Goal: Task Accomplishment & Management: Complete application form

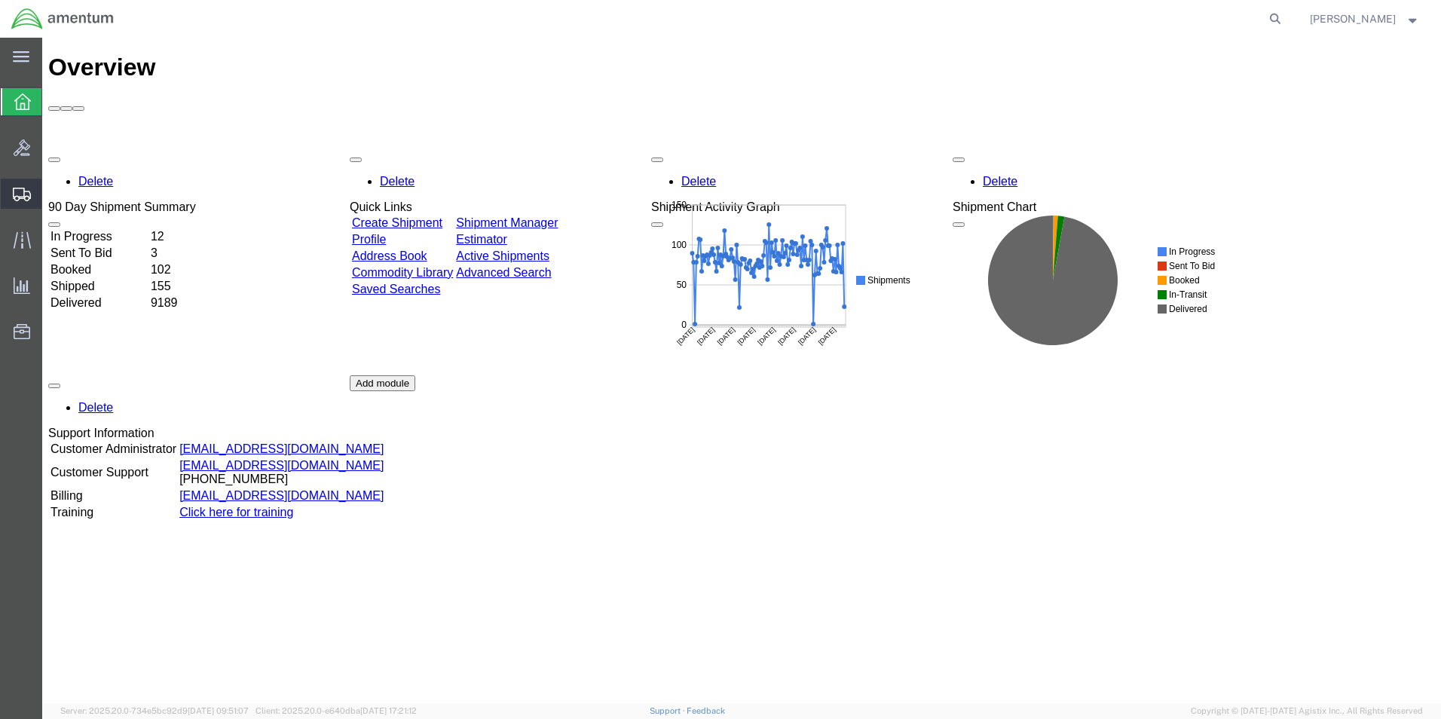
click at [0, 0] on span "Create from Template" at bounding box center [0, 0] width 0 height 0
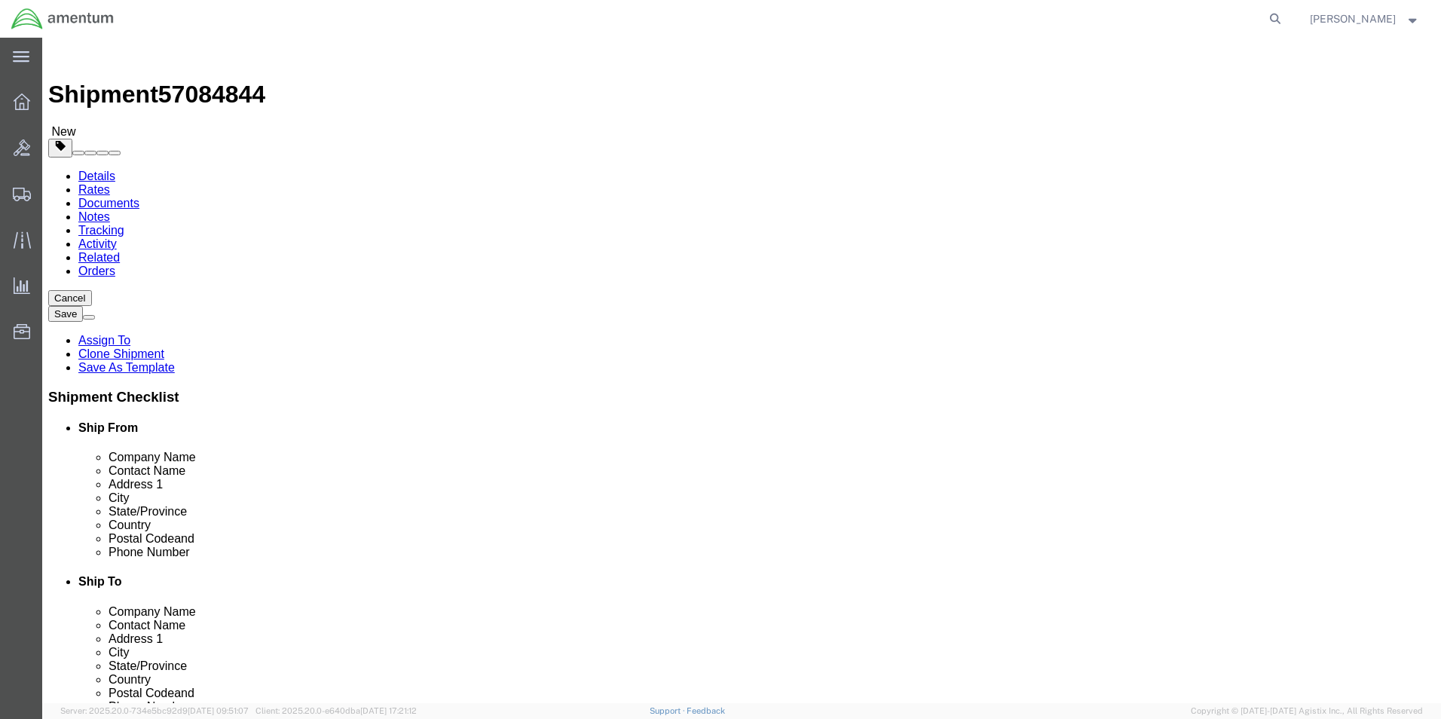
select select "49831"
select select
drag, startPoint x: 958, startPoint y: 283, endPoint x: 891, endPoint y: 283, distance: 67.1
click input "AVIATION PLUS INC CBP0030031/32"
drag, startPoint x: 996, startPoint y: 286, endPoint x: 858, endPoint y: 286, distance: 137.2
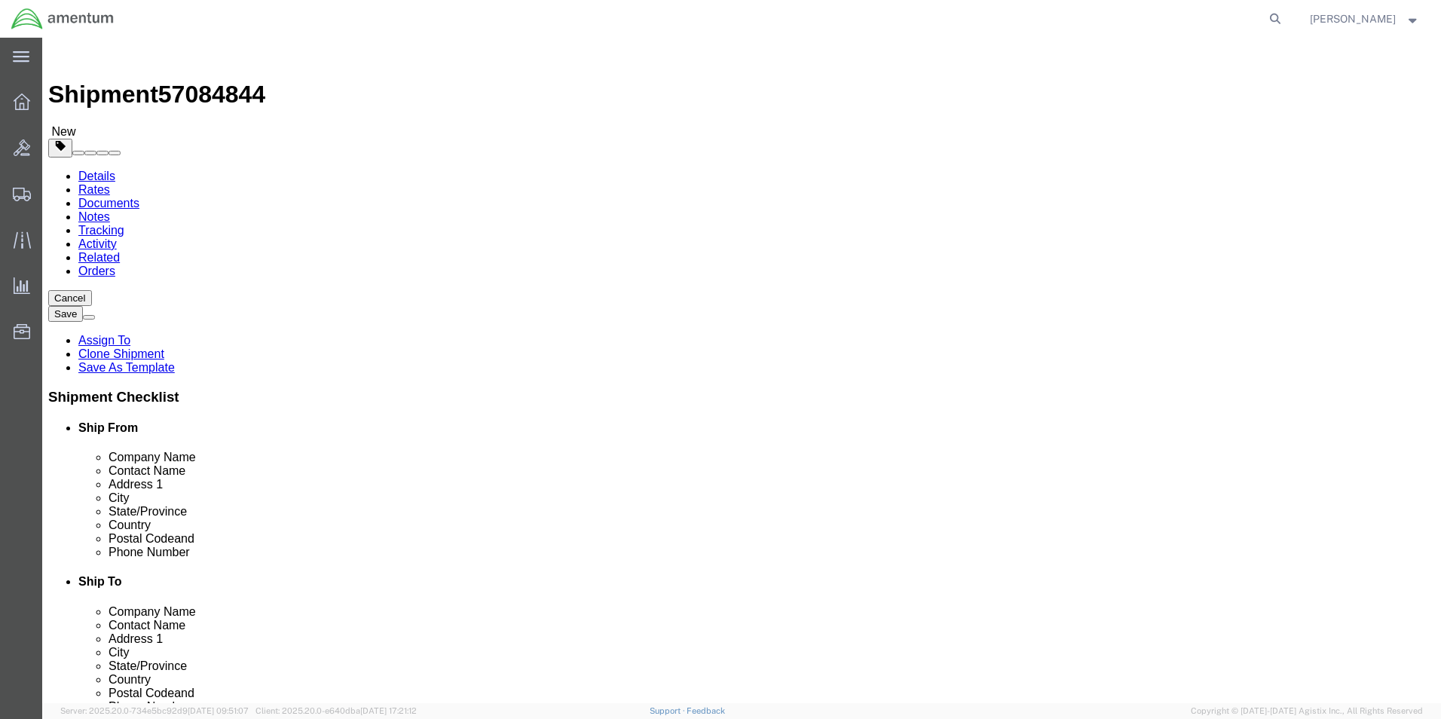
click input "AVIATION PLUS INC CBP0044949/950/951/952"
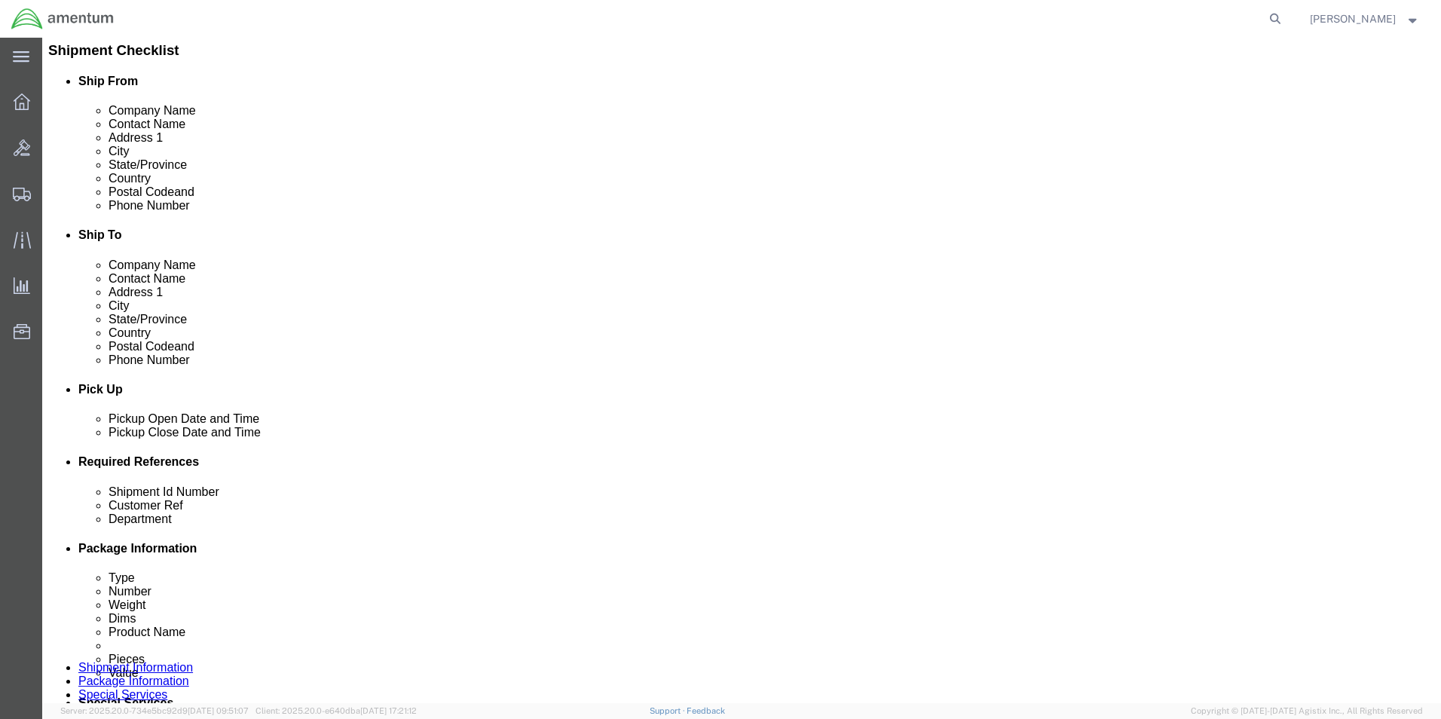
scroll to position [377, 0]
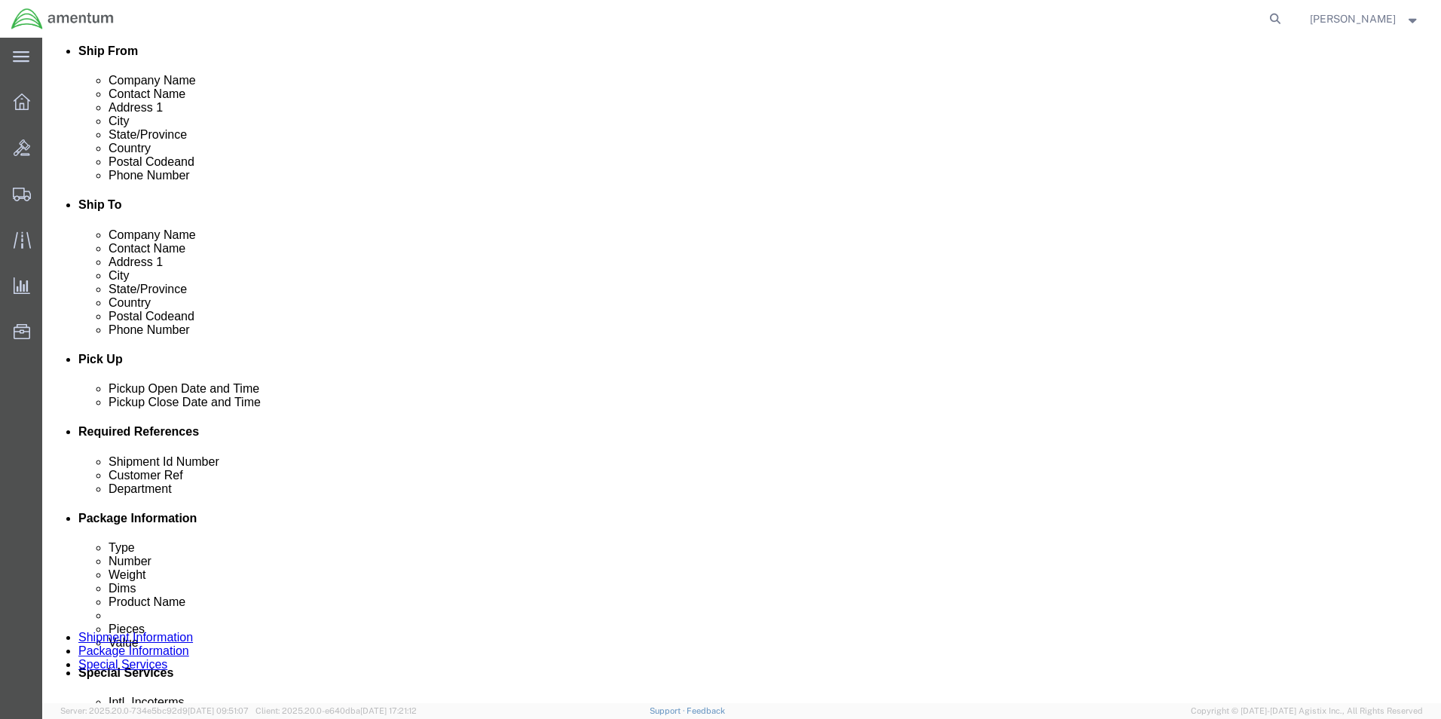
type input "AVIATION PLUS INC CBP0044949/950/951/952"
click input "PR# 147758/761"
paste input "CBP0044949/950/951/952"
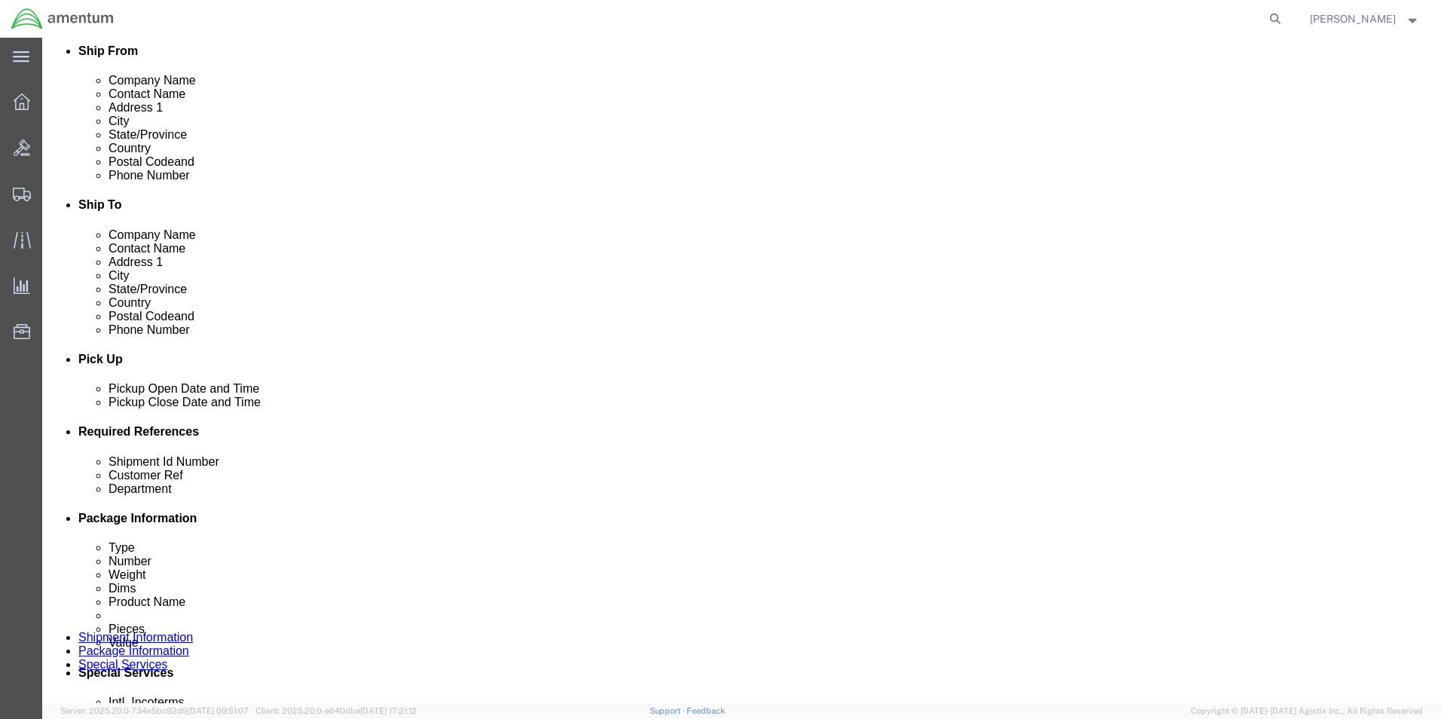
type input "CBP0044949/950/951/952"
click input "PR# 147758/761"
paste input "CBP0044949/950/951/952"
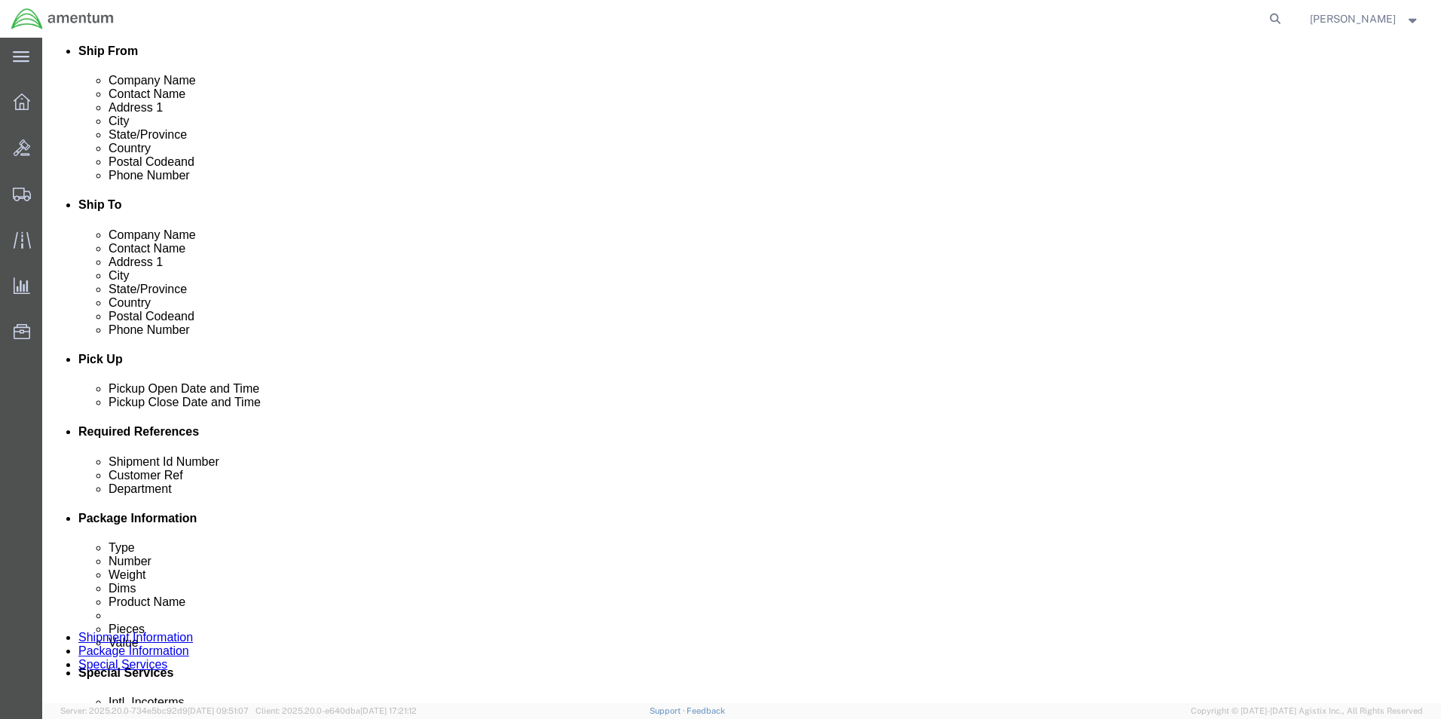
scroll to position [632, 0]
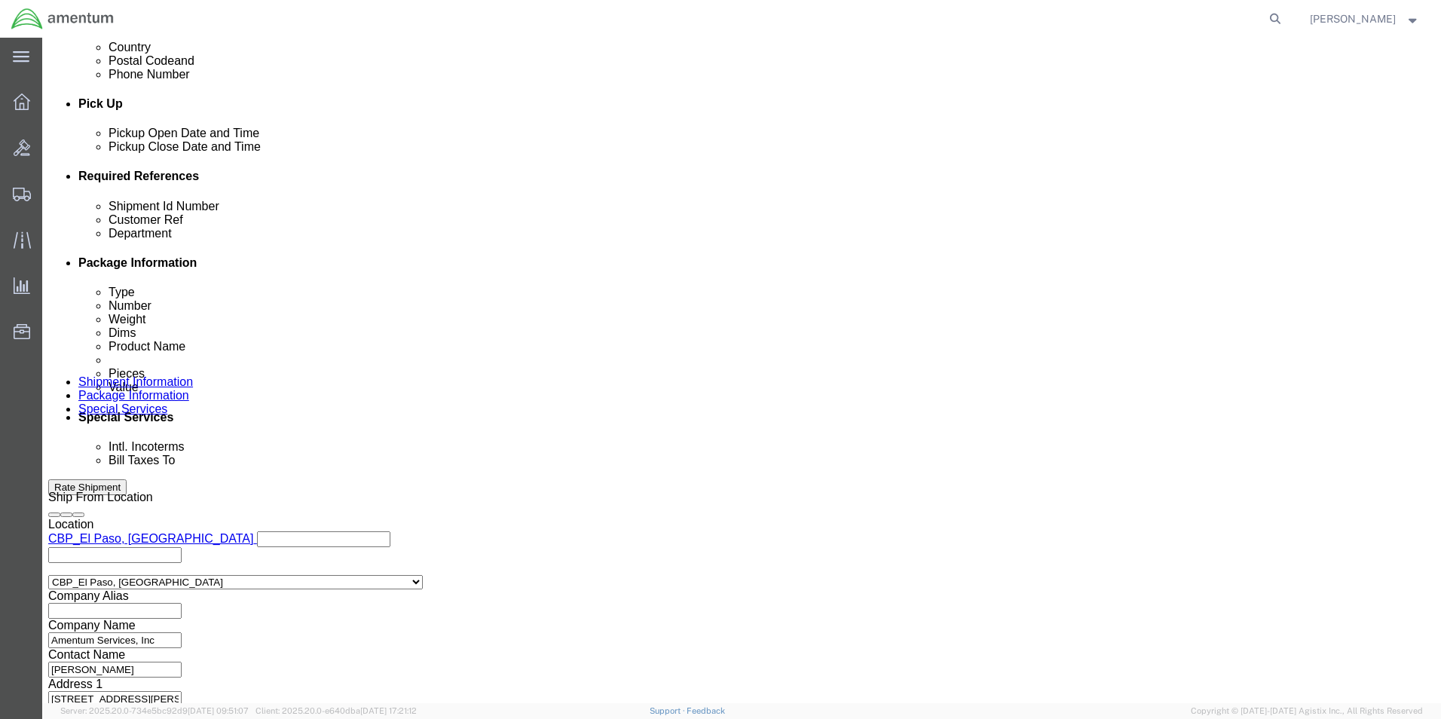
type input "CBP0044949/950/951/952"
click button "Continue"
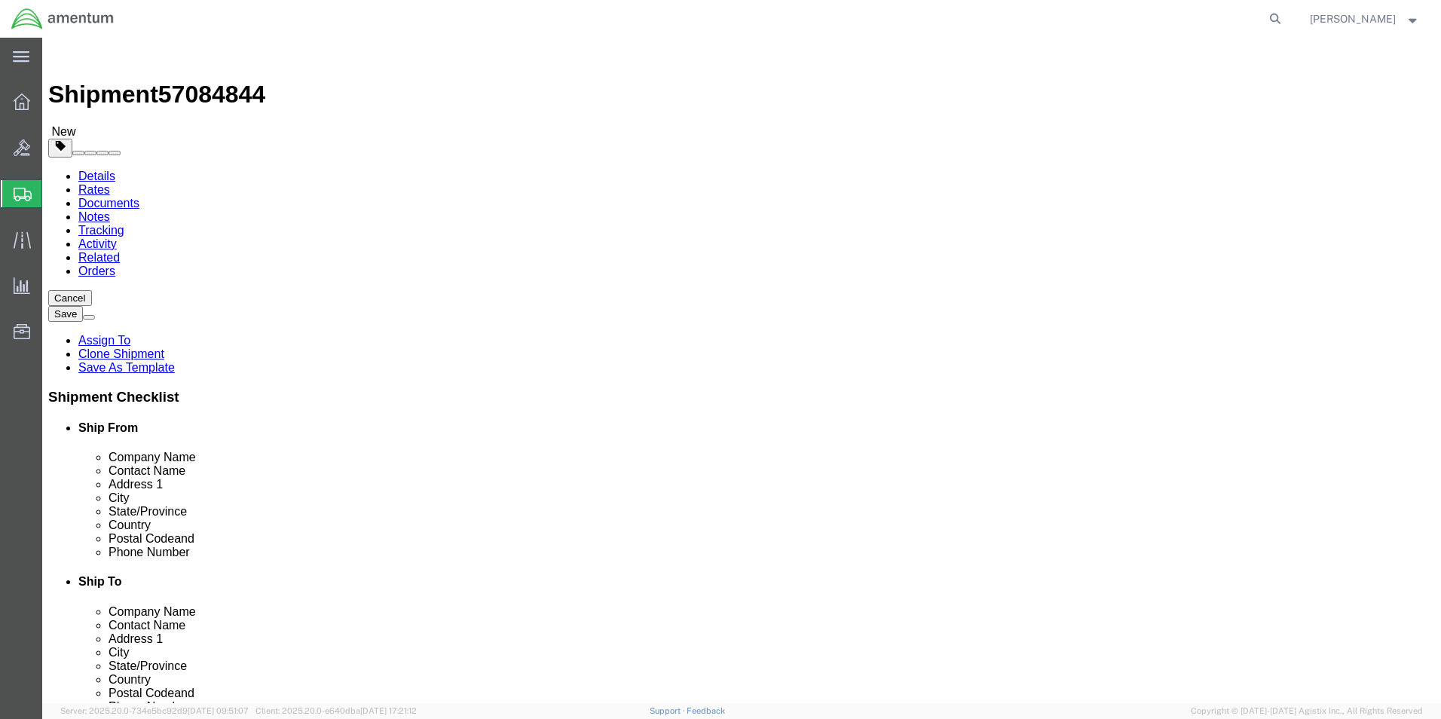
click input "17.00"
click dd "100.00 USD"
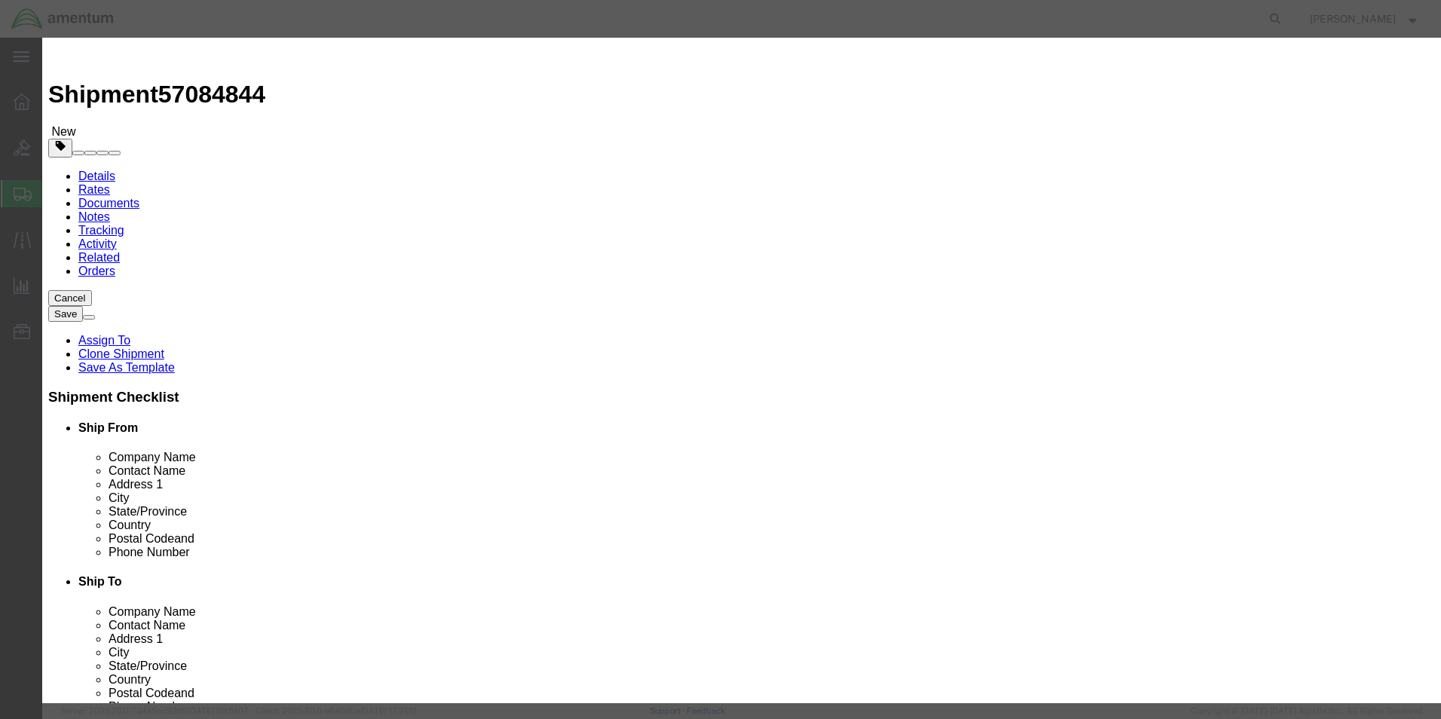
click input "2.00"
type input "4"
type input "200"
click select "Select 50 55 60 65 70 85 92.5 100 125 175 250 300 400"
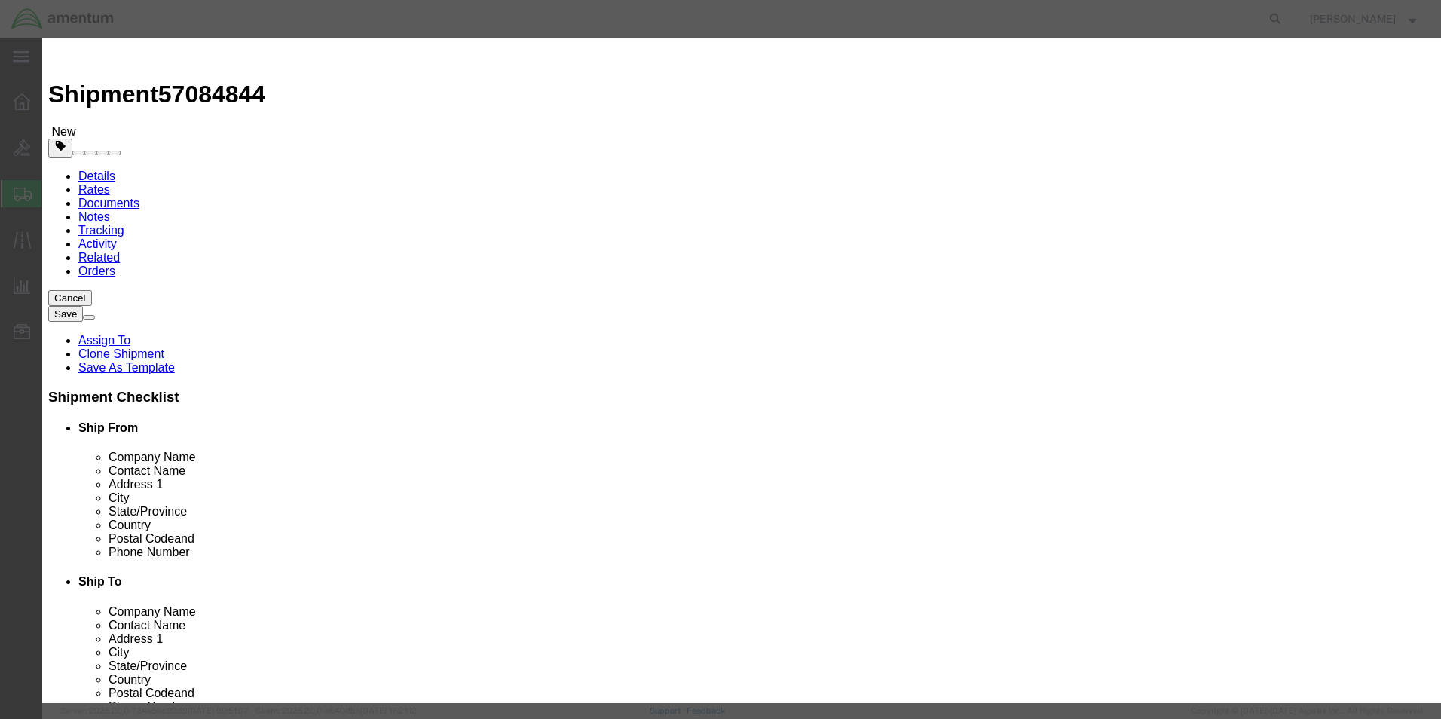
click h3 "Edit content"
click button "Save & Close"
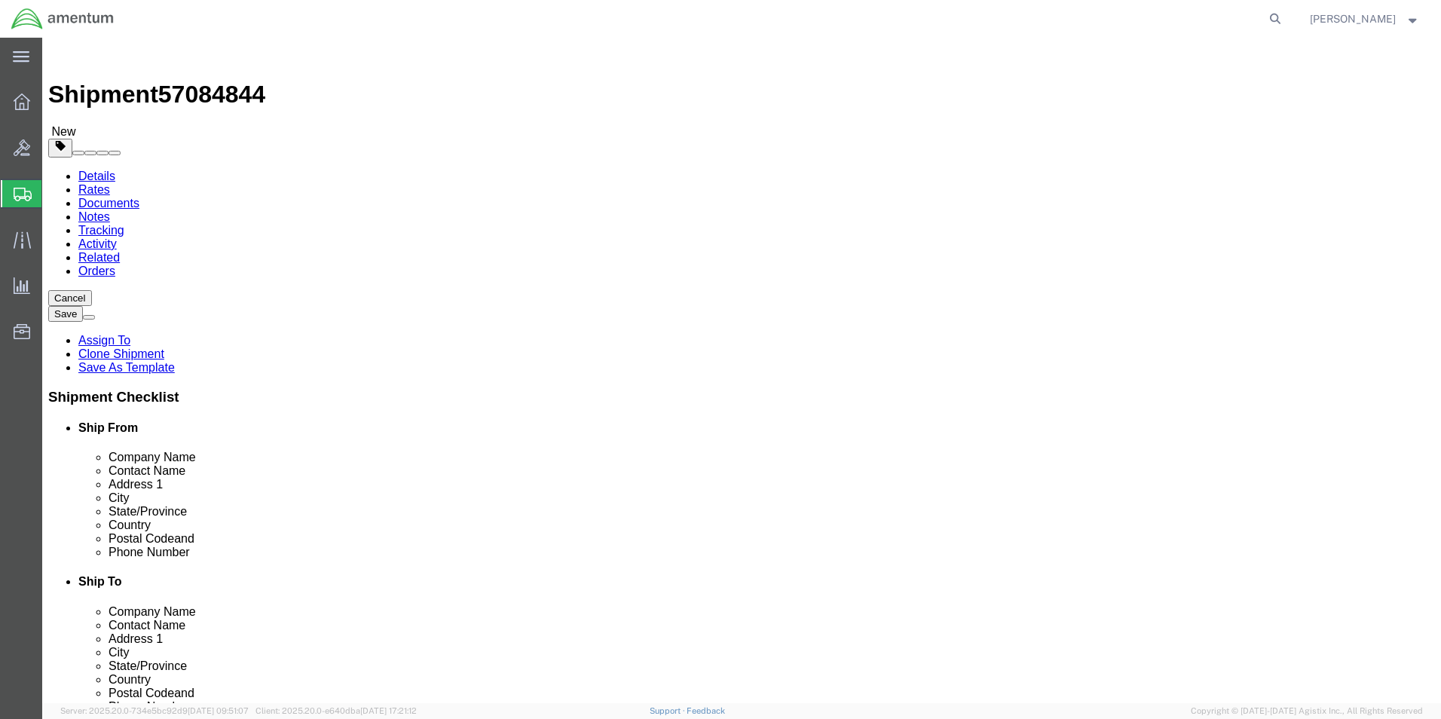
click input "6.15"
type input "14.10"
click button "Rate Shipment"
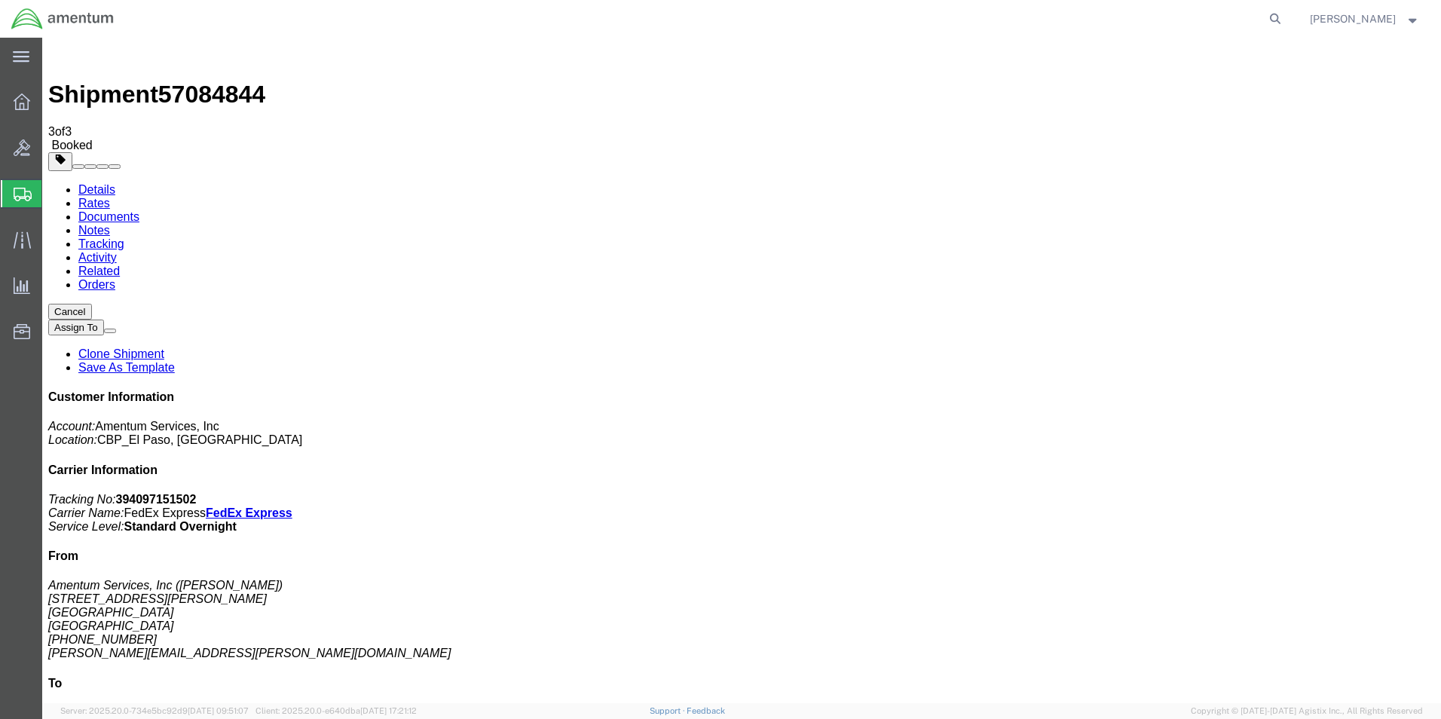
click at [0, 0] on span "Create from Template" at bounding box center [0, 0] width 0 height 0
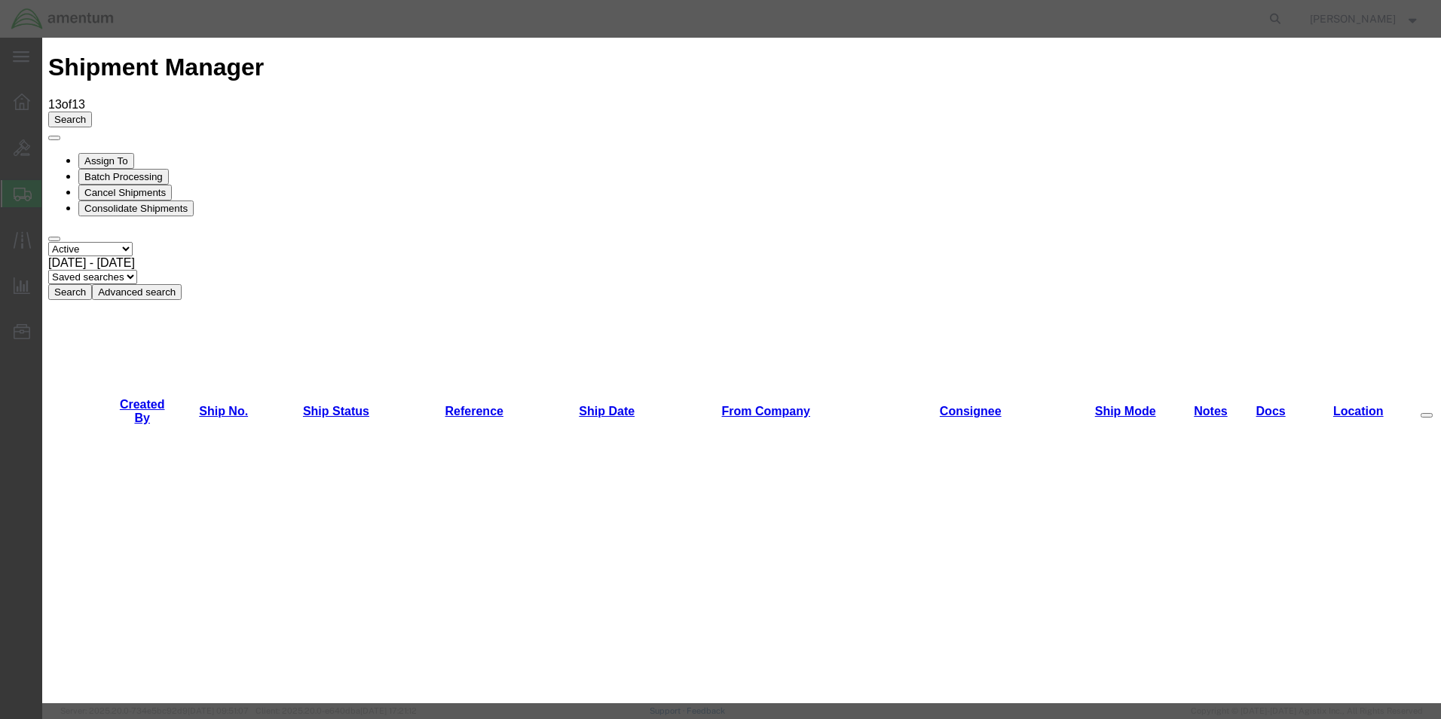
scroll to position [1055, 0]
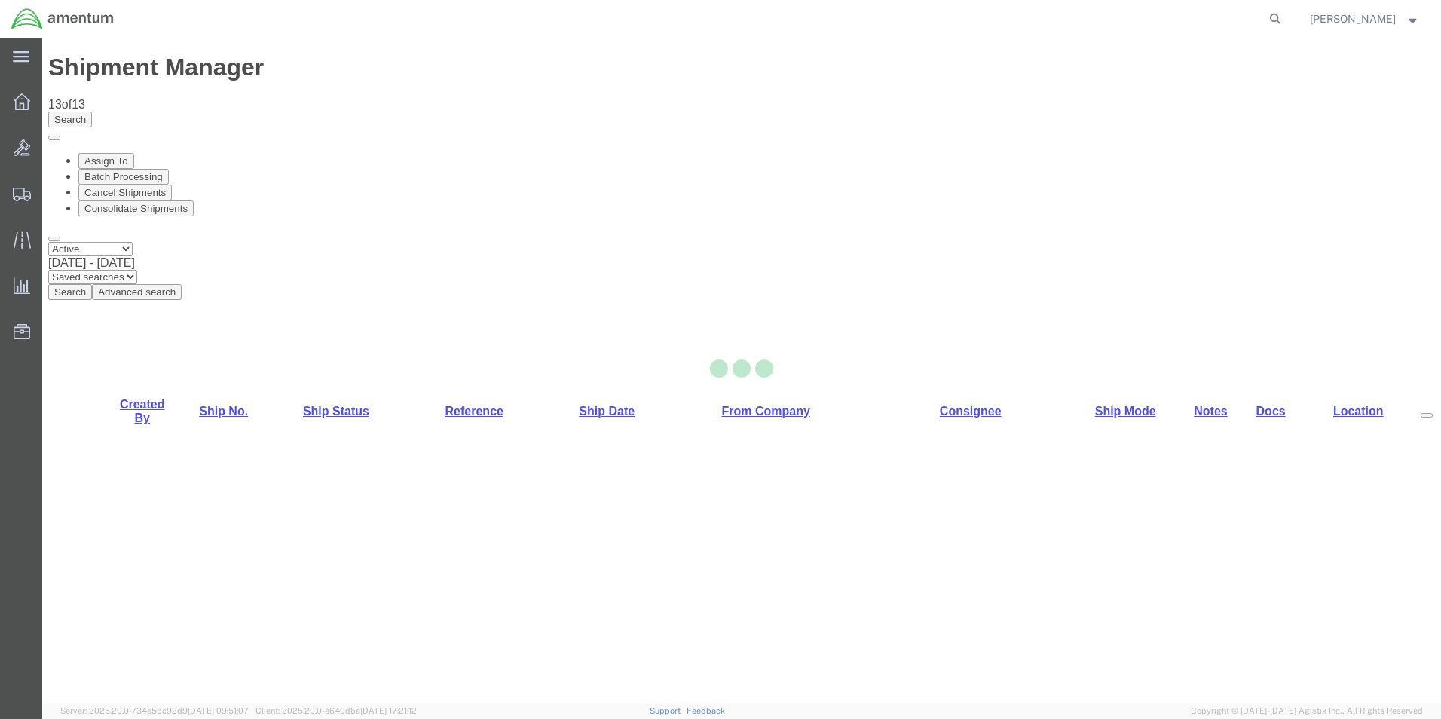
select select "49831"
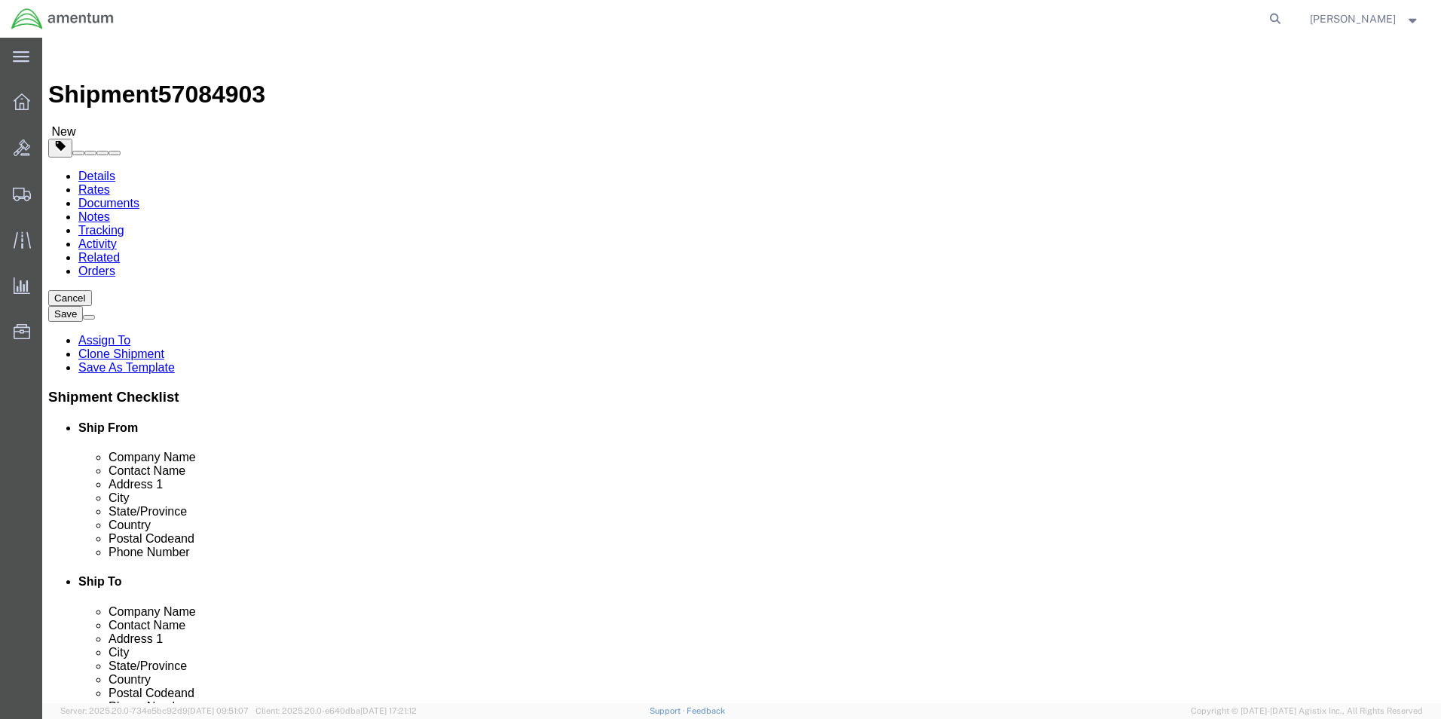
drag, startPoint x: 926, startPoint y: 281, endPoint x: 893, endPoint y: 279, distance: 33.2
click input "PRIME INDUSTRIES CBP0030060"
drag, startPoint x: 1016, startPoint y: 277, endPoint x: 860, endPoint y: 277, distance: 156.0
click input "PRIME INDUSTRIES CBP0044957/958/959/960"
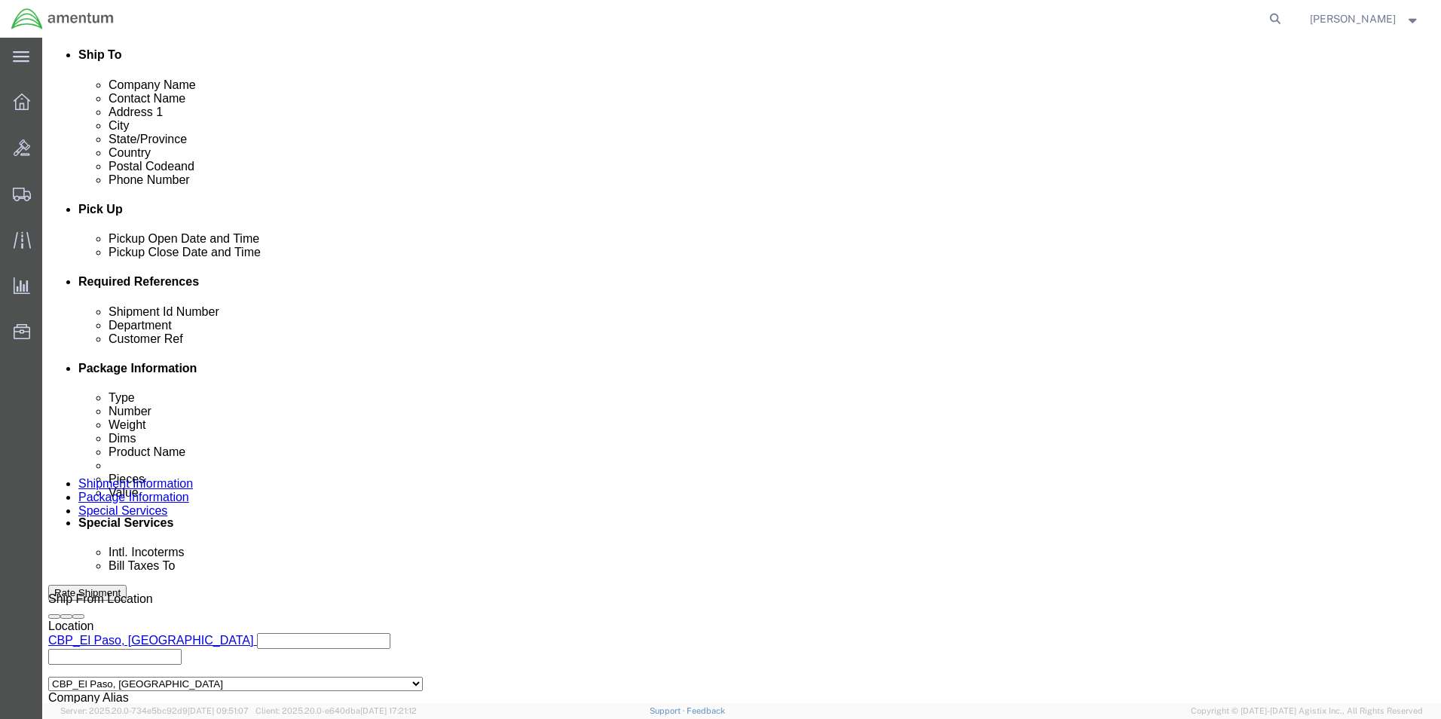
scroll to position [528, 0]
type input "PRIME INDUSTRIES CBP0044957/958/959/960"
click input "148583"
paste input "CBP0044957/958/959/960"
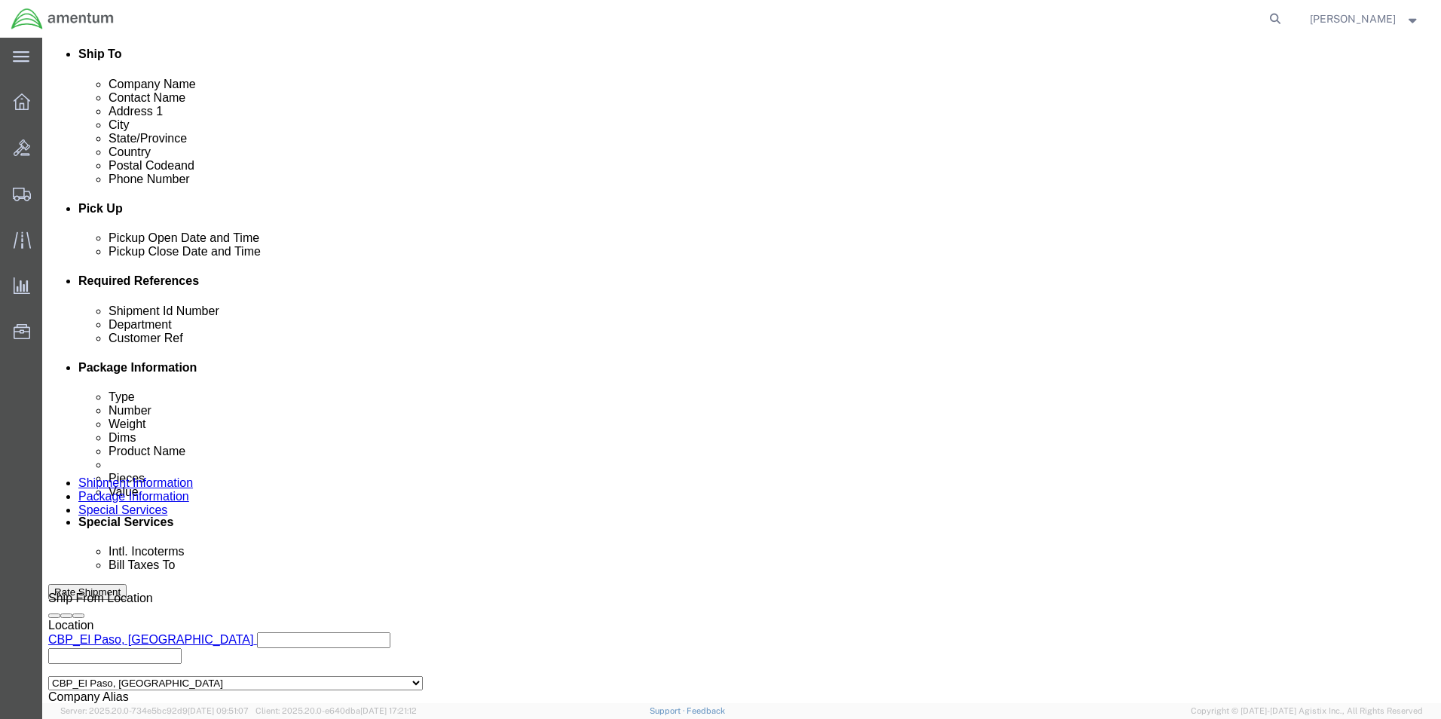
type input "CBP0044957/958/959/960"
click input "148583"
paste input "CBP0044957/958/959/960"
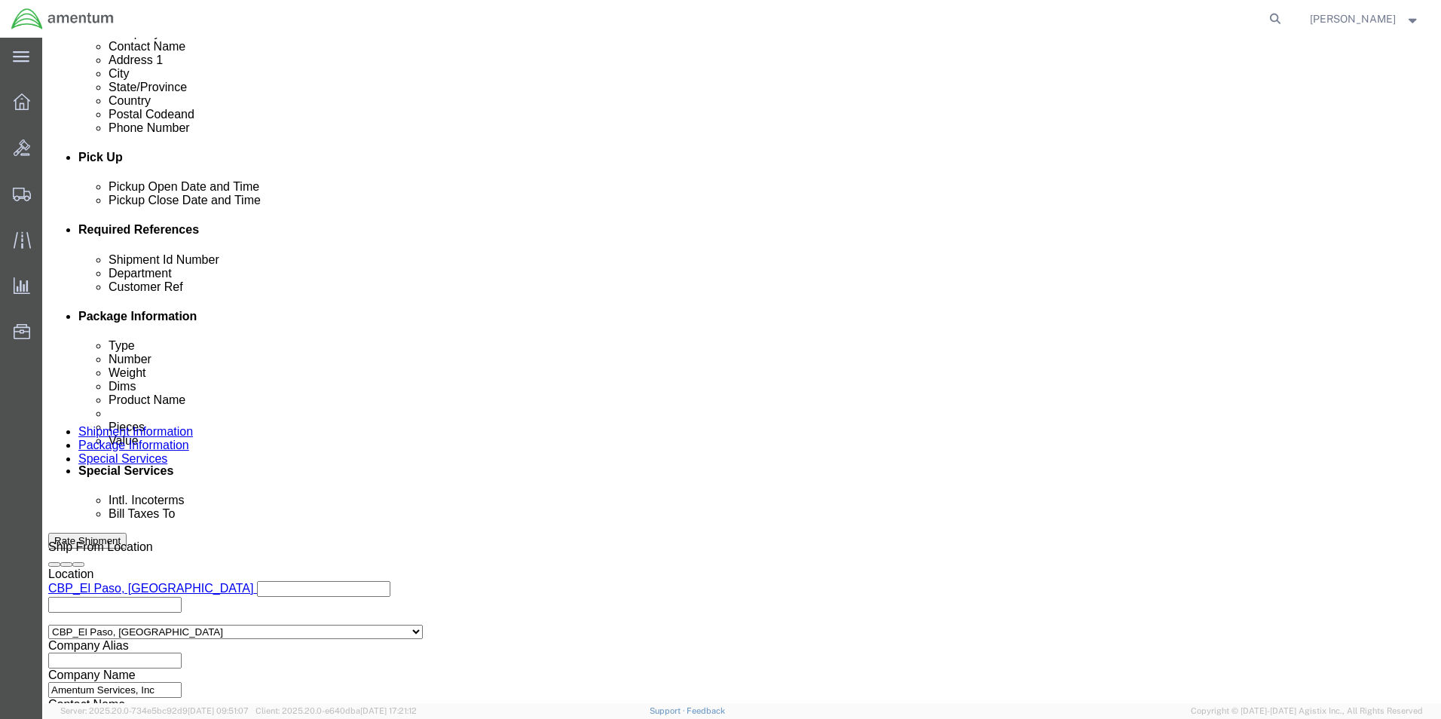
scroll to position [629, 0]
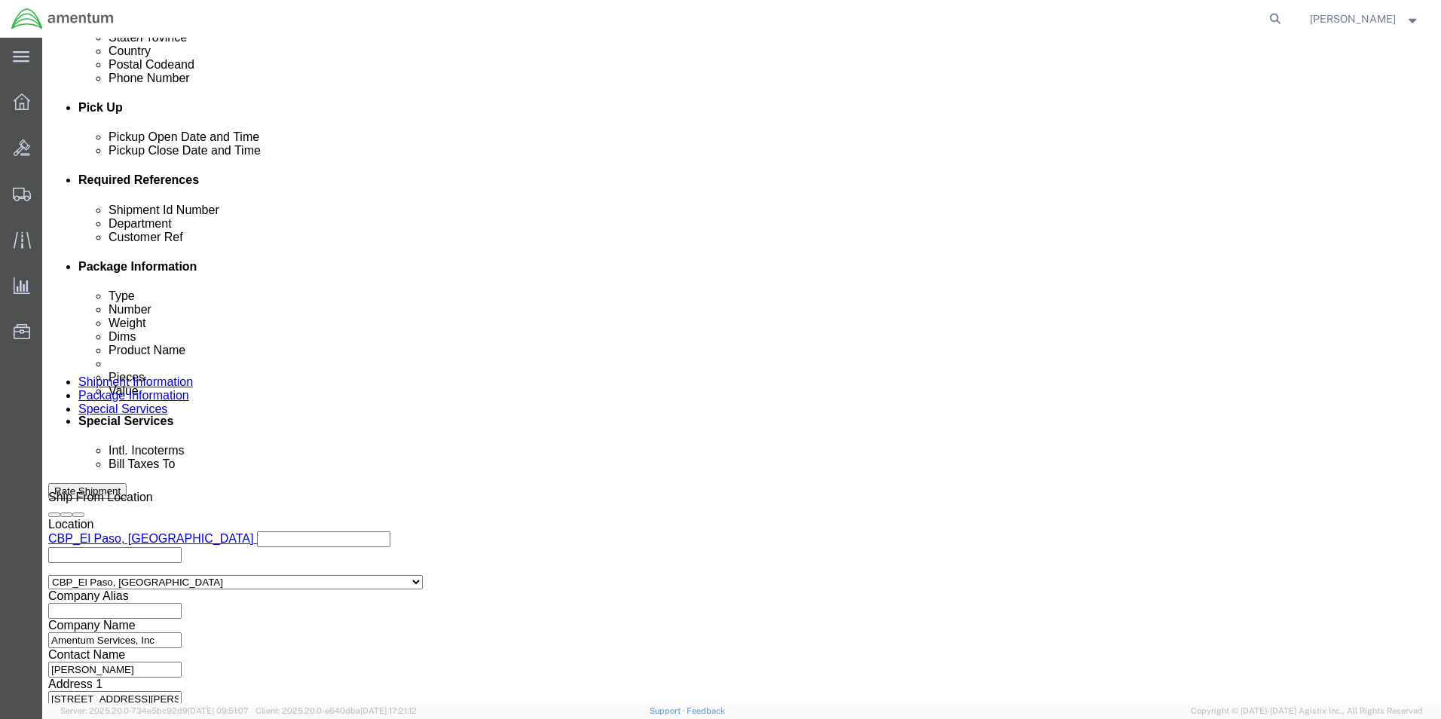
type input "CBP0044957/958/959/960"
click button "Continue"
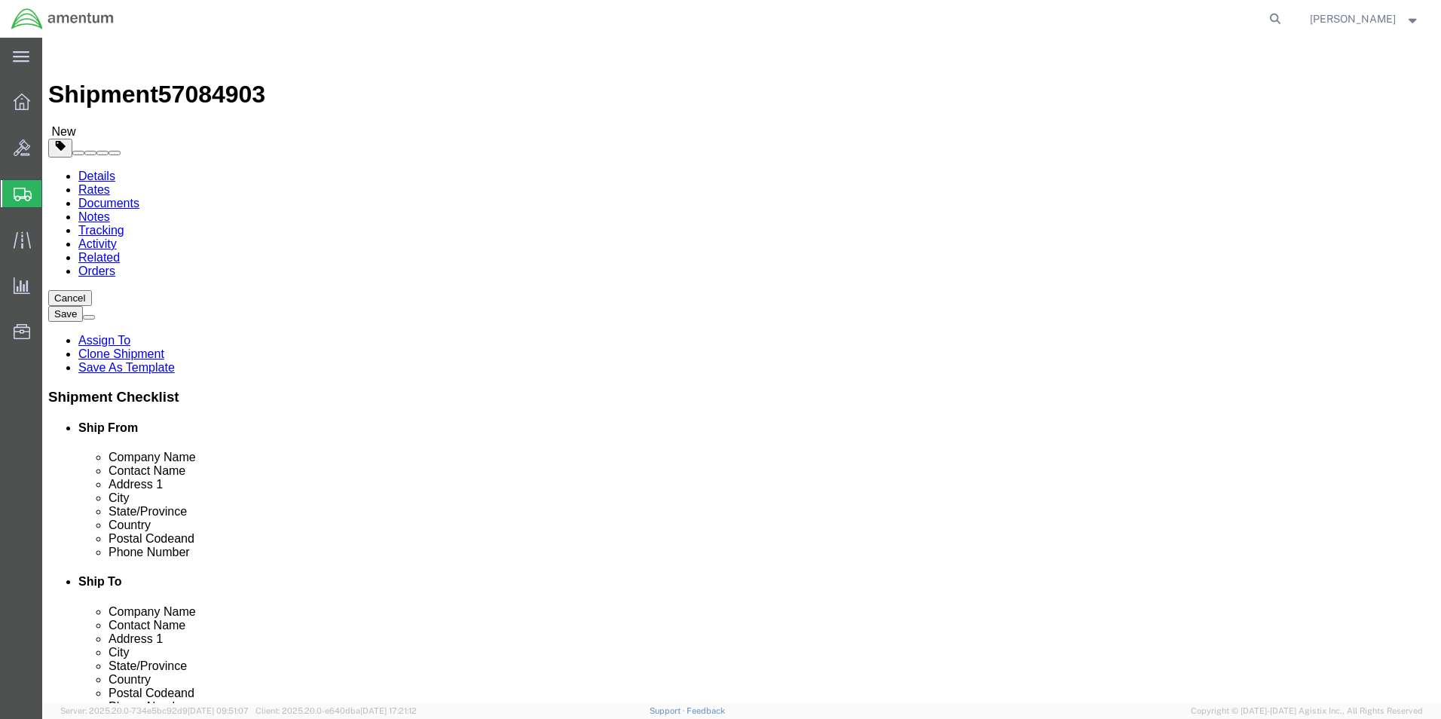
click input "18.00"
type input "30"
type input "8"
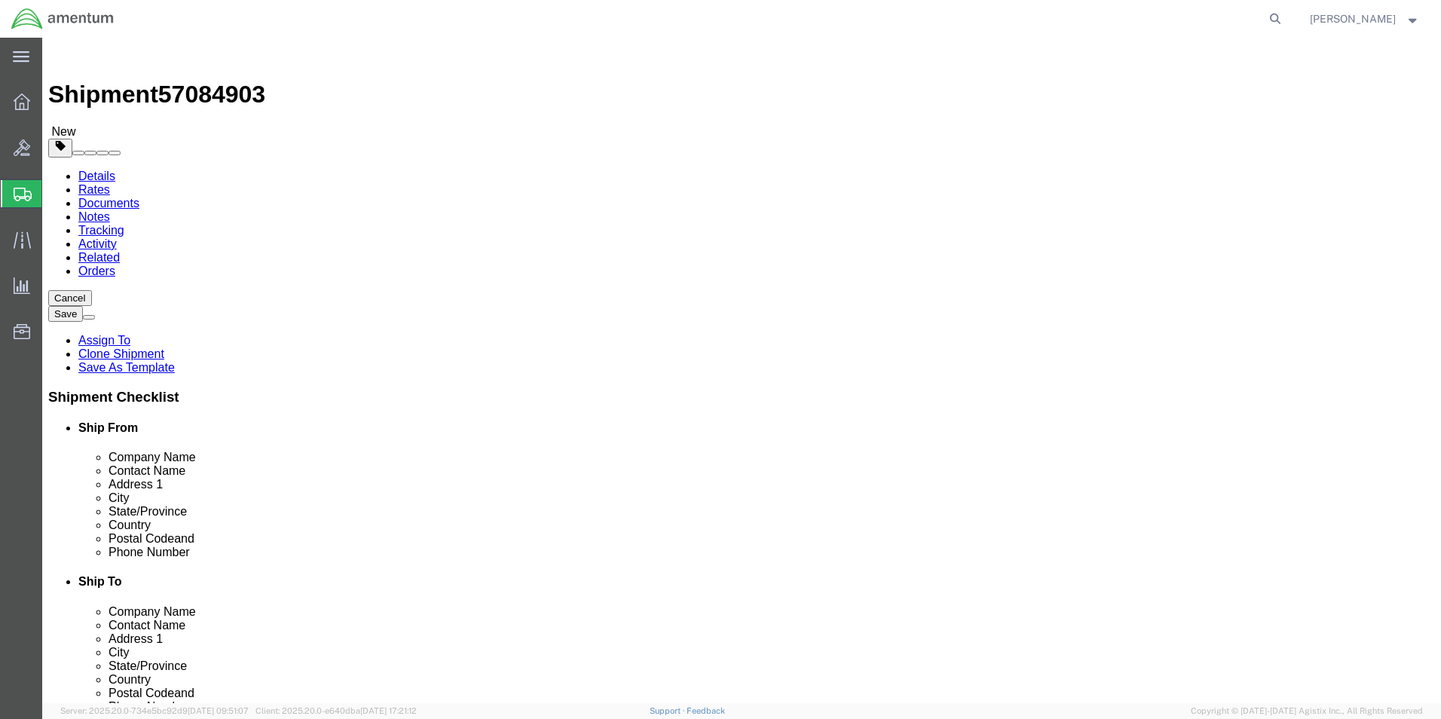
click input "31.20"
type input "9.20"
click dd "1.00 Each"
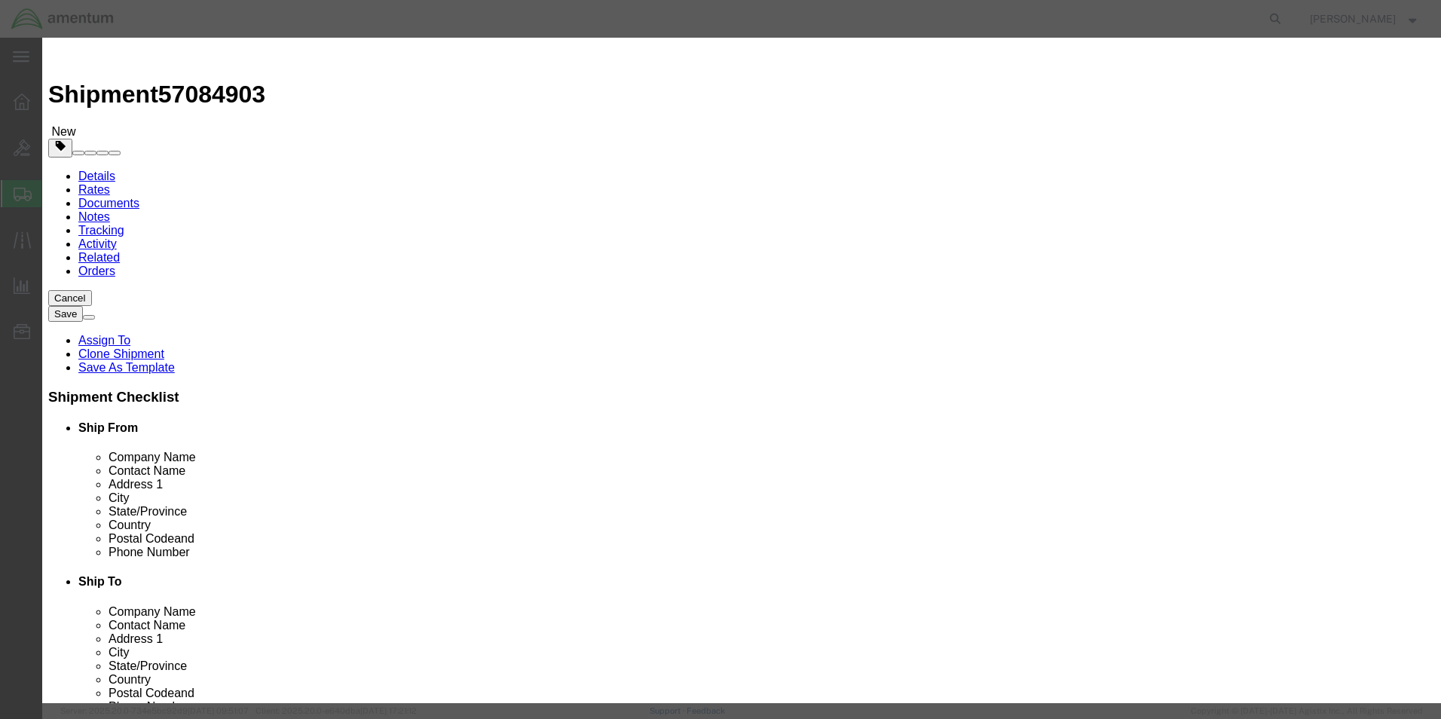
click input "1.00"
type input "4"
type input "400"
click input "400"
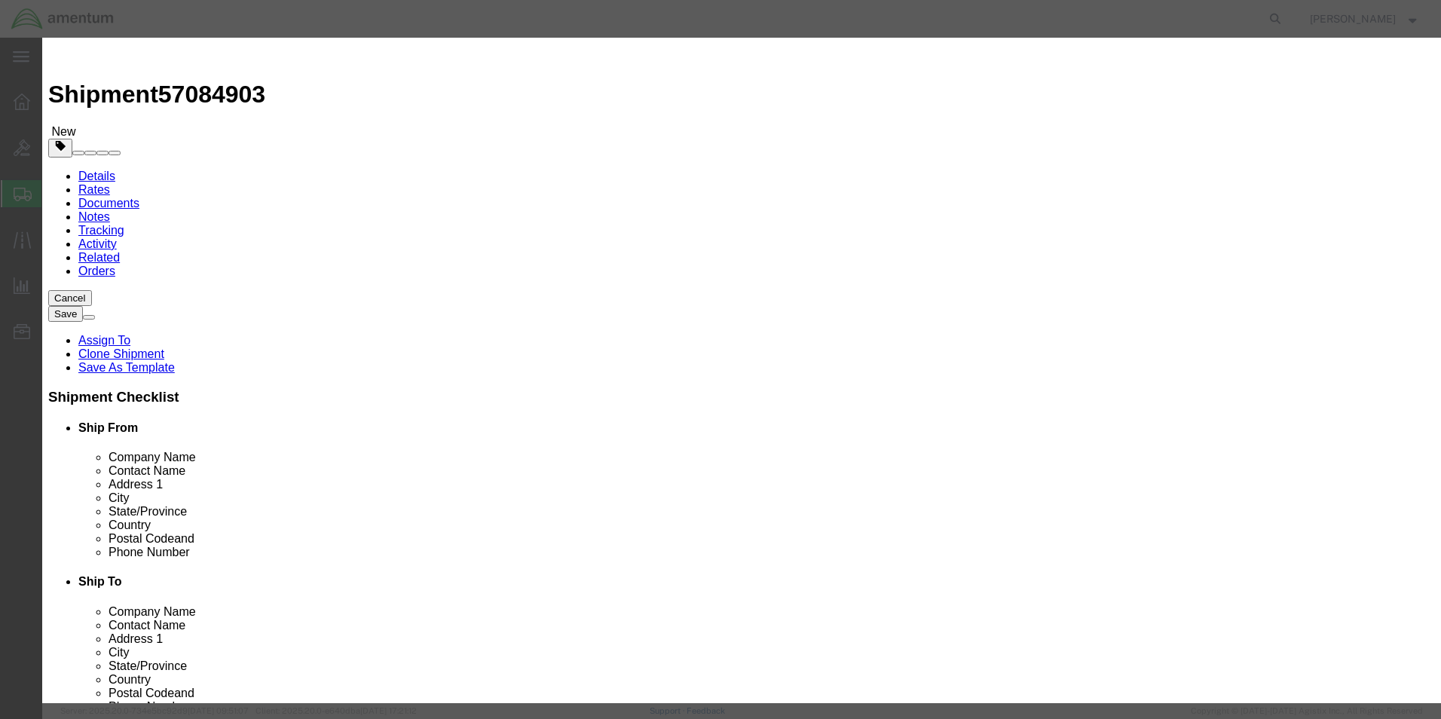
click div "Commodity library"
click button "Save & Close"
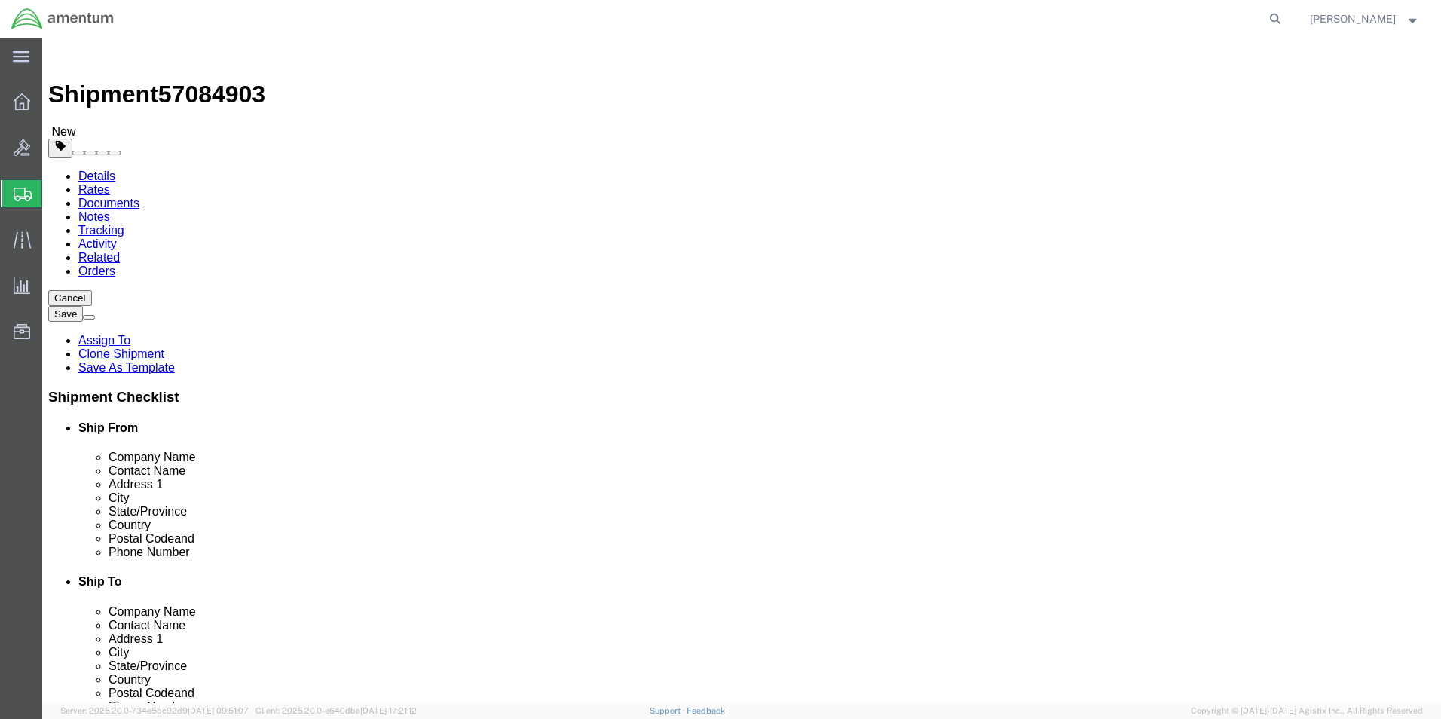
click button "Rate Shipment"
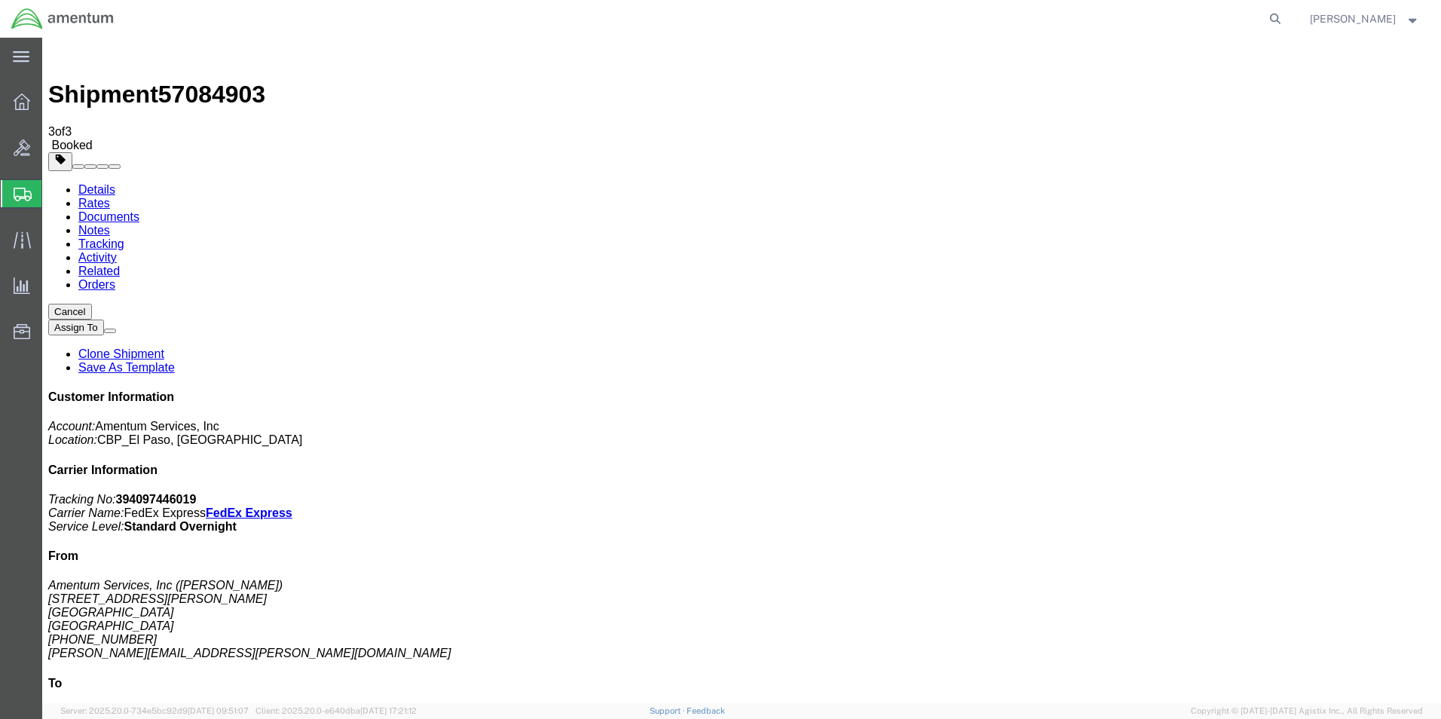
click at [0, 0] on span "Create from Template" at bounding box center [0, 0] width 0 height 0
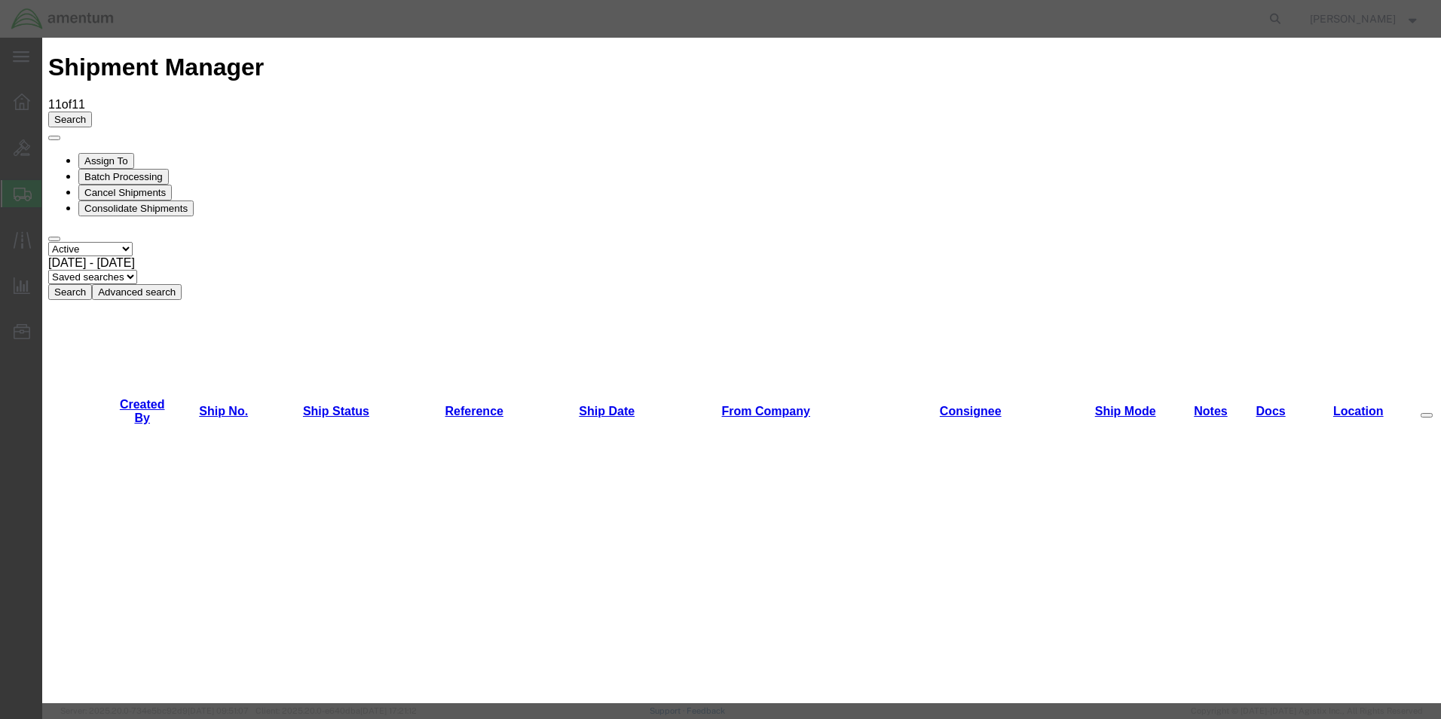
scroll to position [1130, 0]
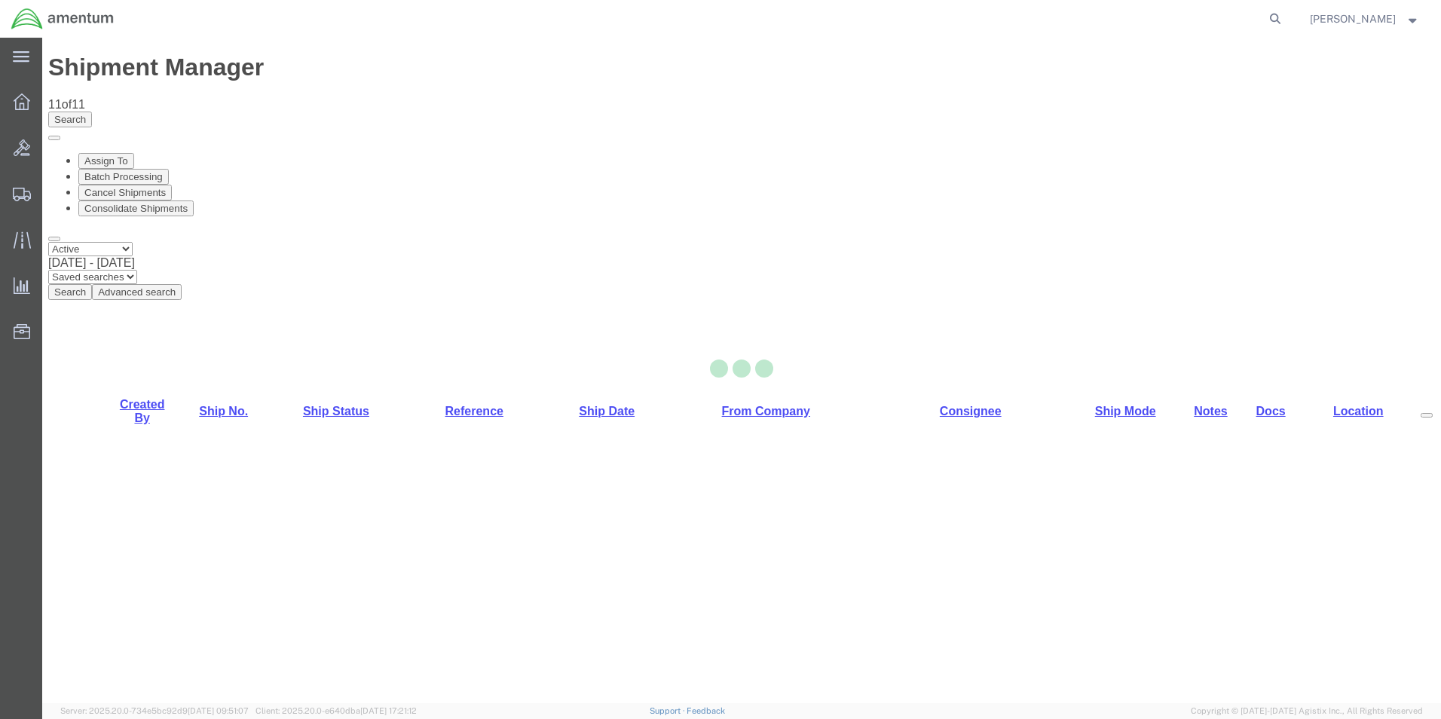
select select "49831"
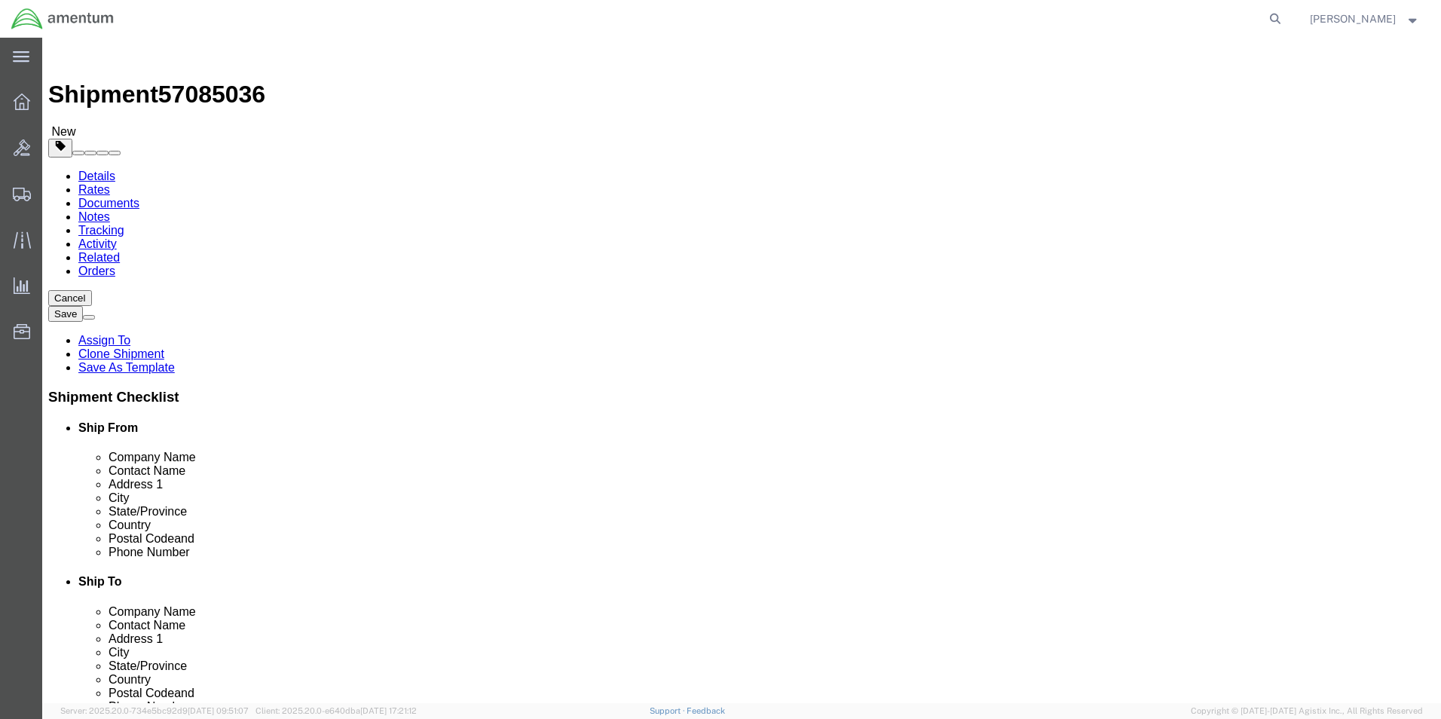
drag, startPoint x: 938, startPoint y: 308, endPoint x: 892, endPoint y: 312, distance: 46.1
click input "ERICA SHOEMAKER CBP0027757"
drag, startPoint x: 974, startPoint y: 304, endPoint x: 860, endPoint y: 307, distance: 114.6
click input "ERICA SHOEMAKER CBP0044953/954"
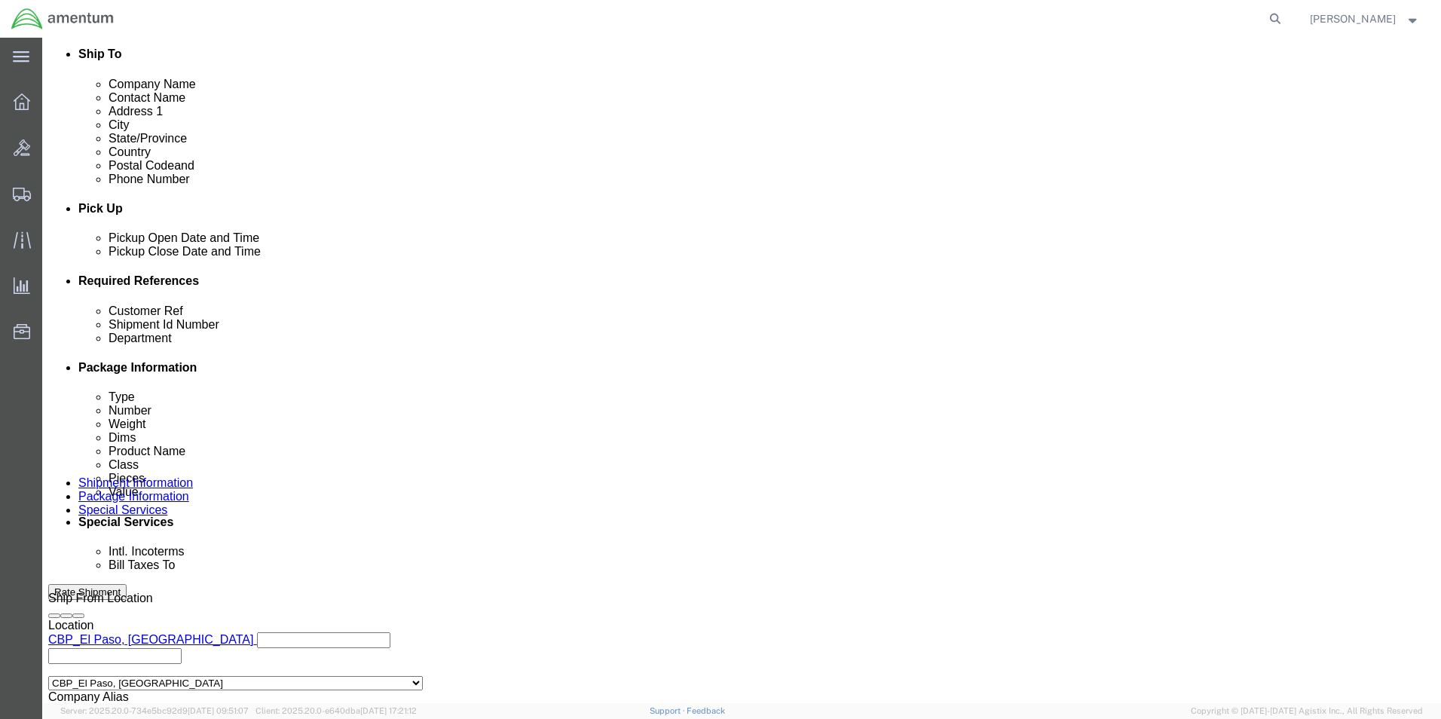
type input "ERICA SHOEMAKER CBP0044953/954"
click input "PR# 137636"
paste input "CBP0044953/954"
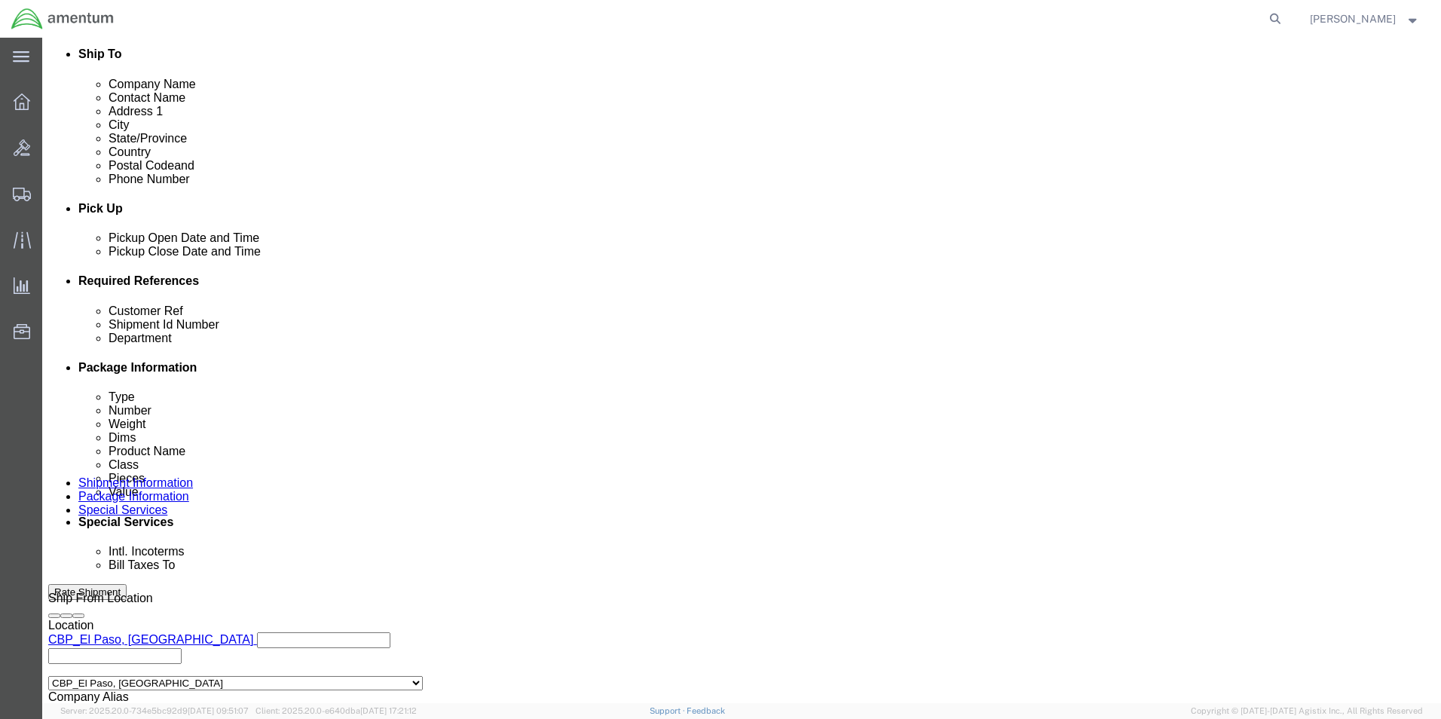
type input "CBP0044953/954"
click input "PR# 137636"
paste input "CBP0044953/954"
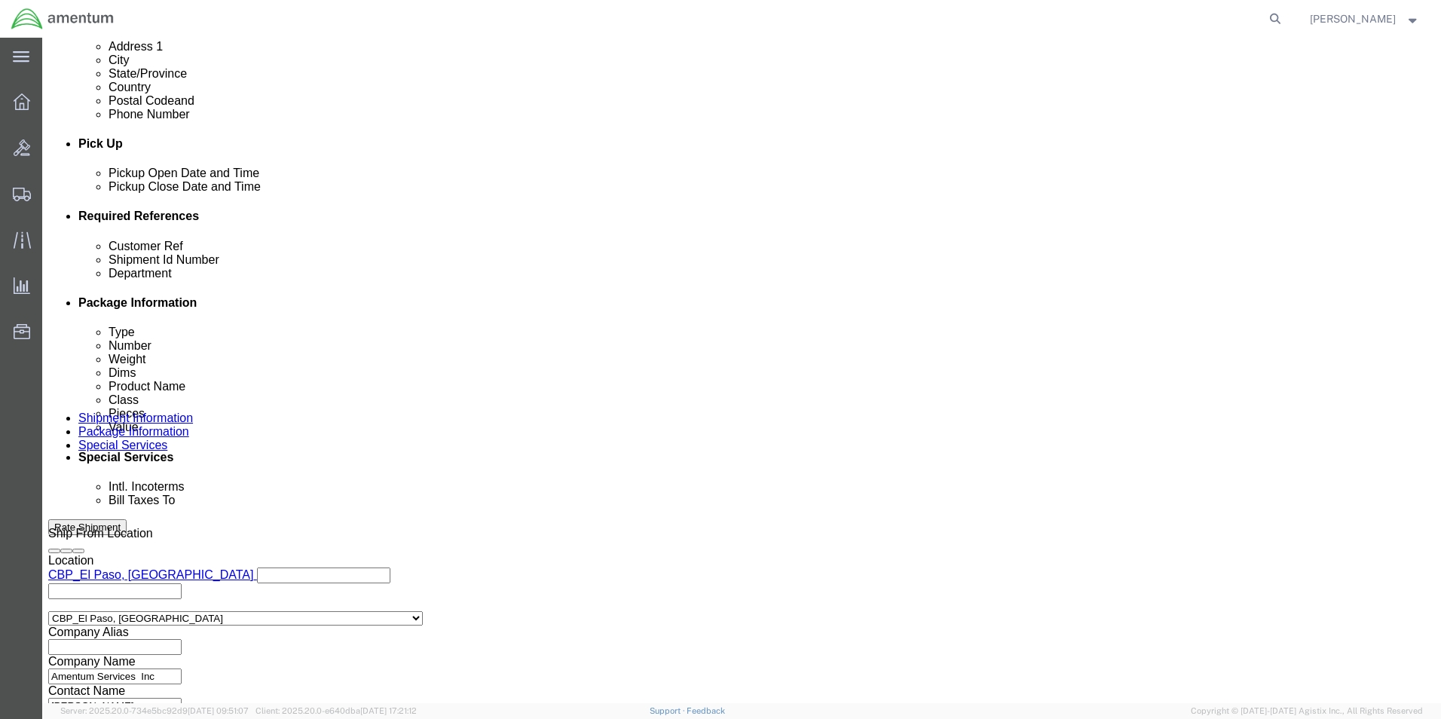
scroll to position [629, 0]
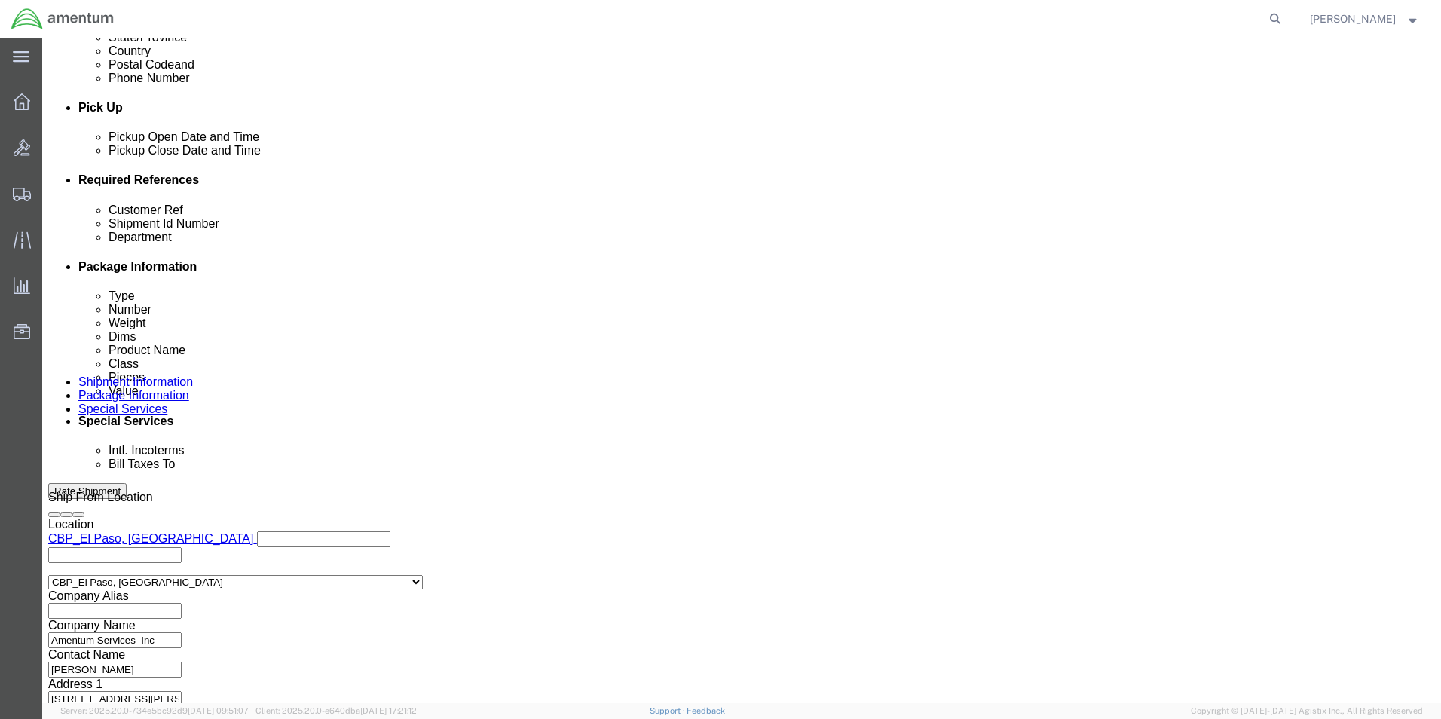
type input "CBP0044953/954"
click select "Select Air Less than Truckload Multi-Leg Ocean Freight Rail Small Parcel Truckl…"
select select "SMAL"
click select "Select Air Less than Truckload Multi-Leg Ocean Freight Rail Small Parcel Truckl…"
click button "Continue"
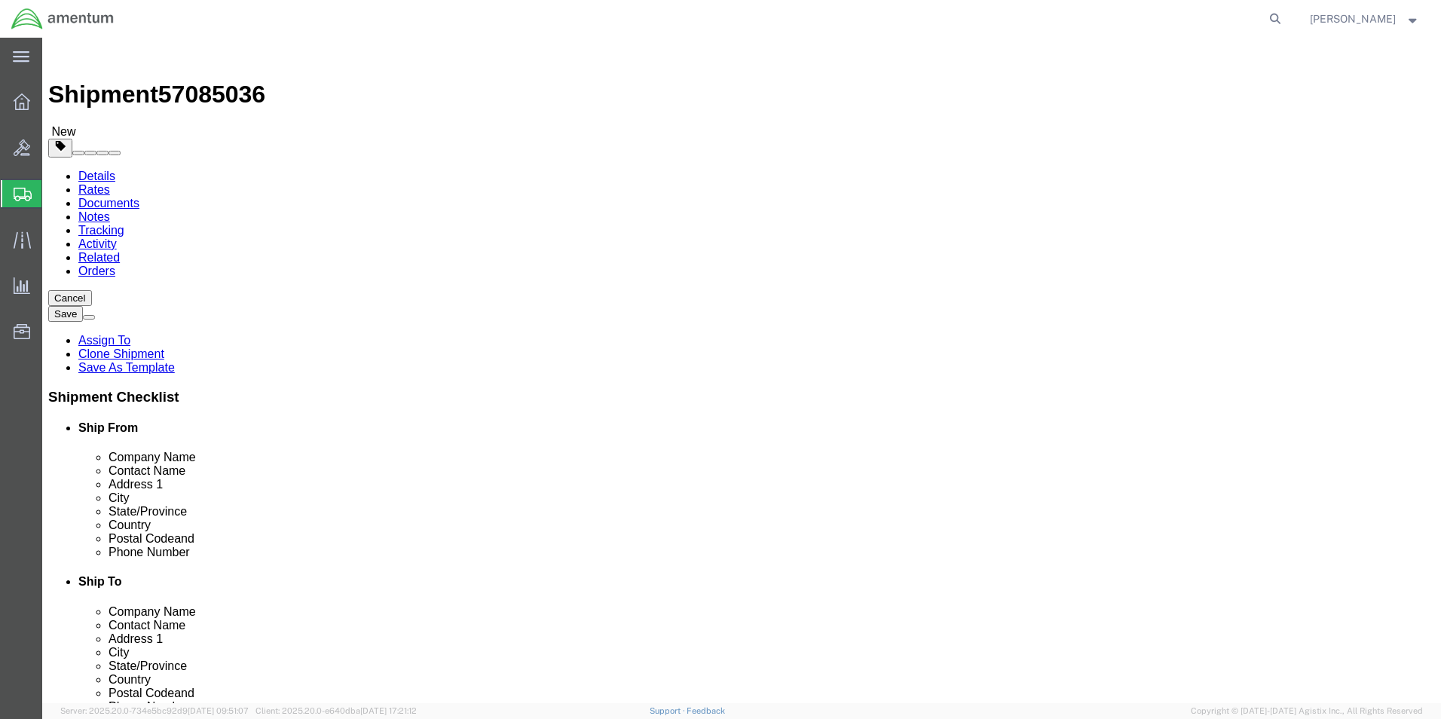
click select "Select Bale(s) Basket(s) Bolt(s) Bottle(s) Buckets Bulk Bundle(s) Can(s) Cardbo…"
select select "YRPK"
click select "Select Bale(s) Basket(s) Bolt(s) Bottle(s) Buckets Bulk Bundle(s) Can(s) Cardbo…"
click input "38.00"
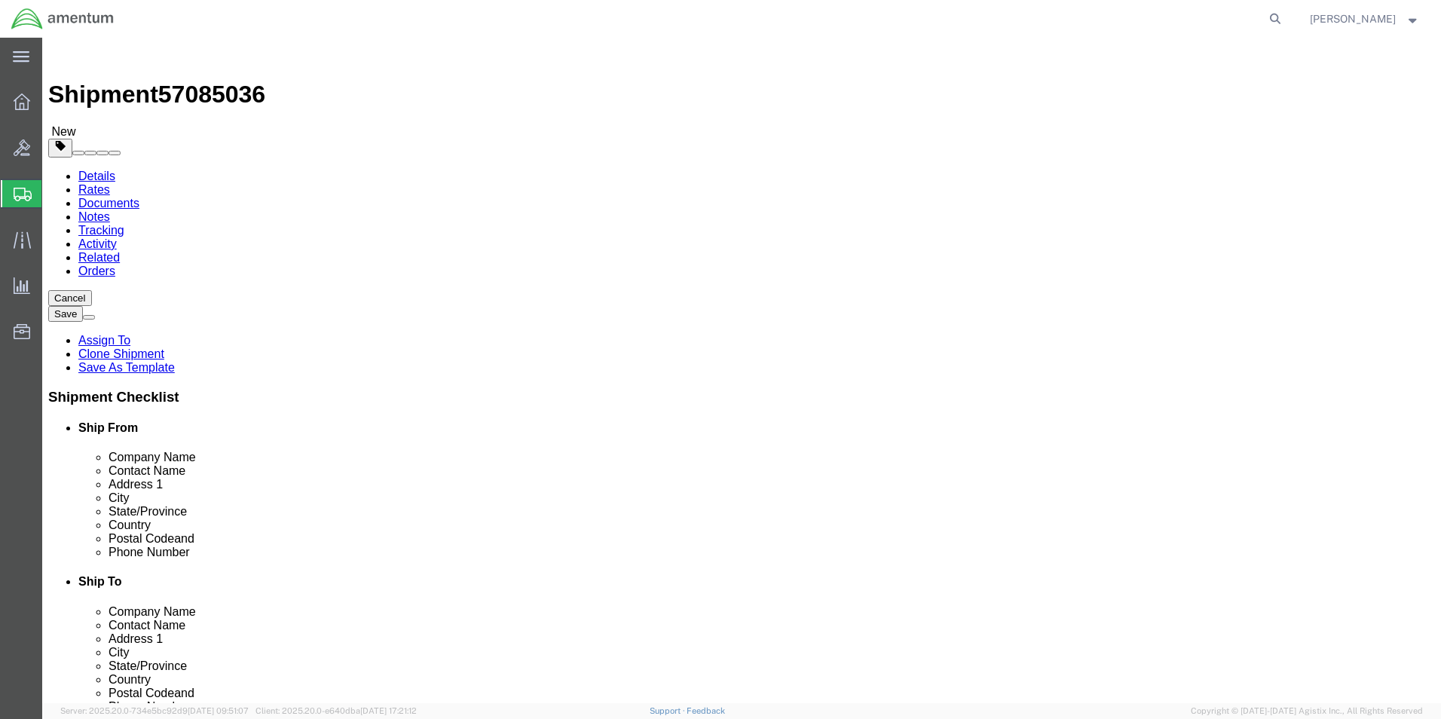
type input "17"
type input "13"
click input "265.00"
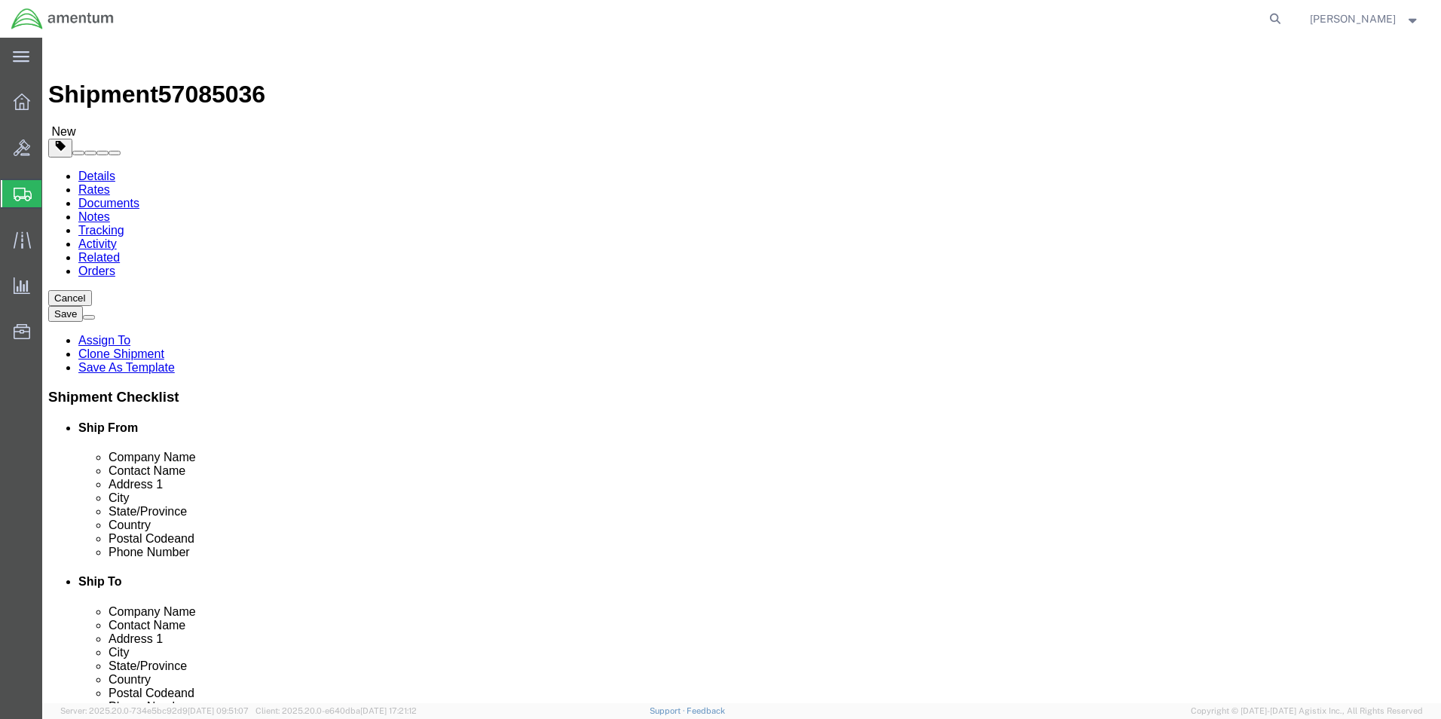
type input "14.45"
click dd "1.00 Each"
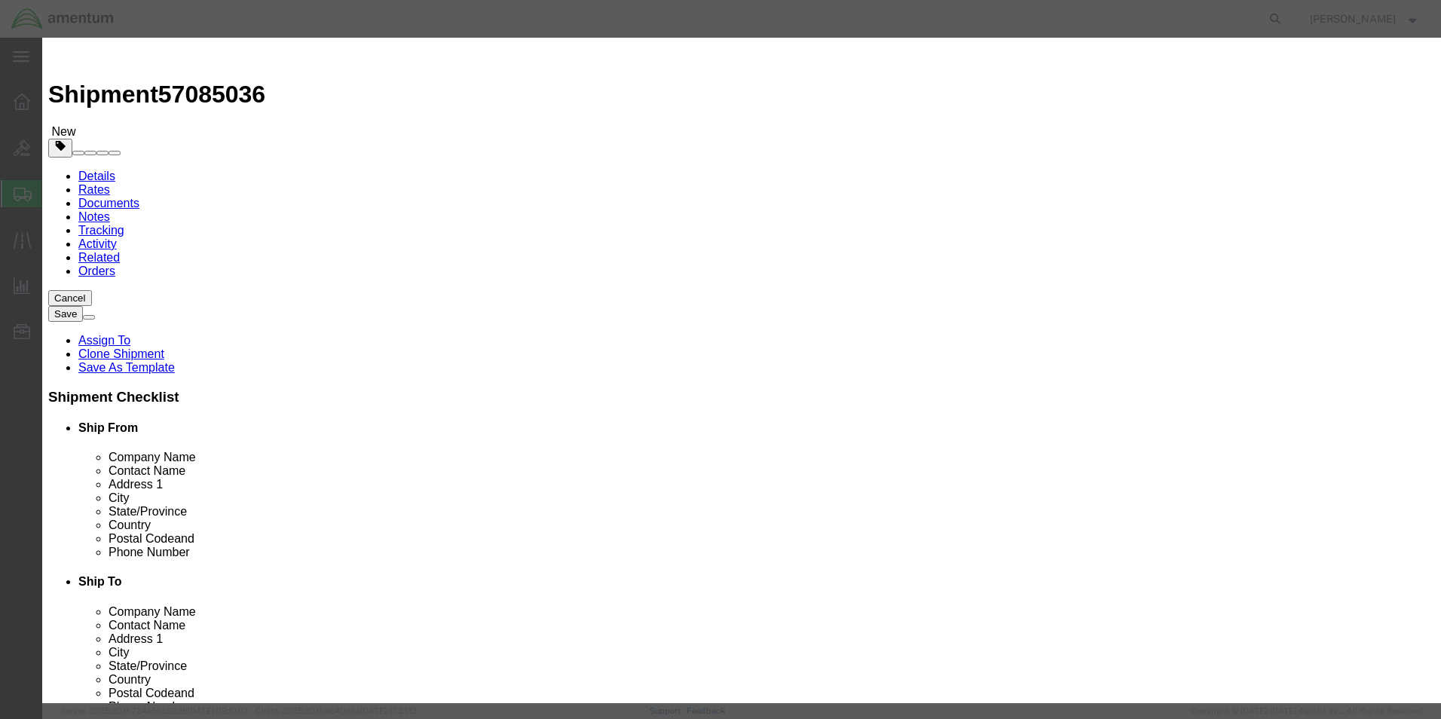
click input "MGB"
type input "PARTS"
click div "Commodity library"
click input "1.00"
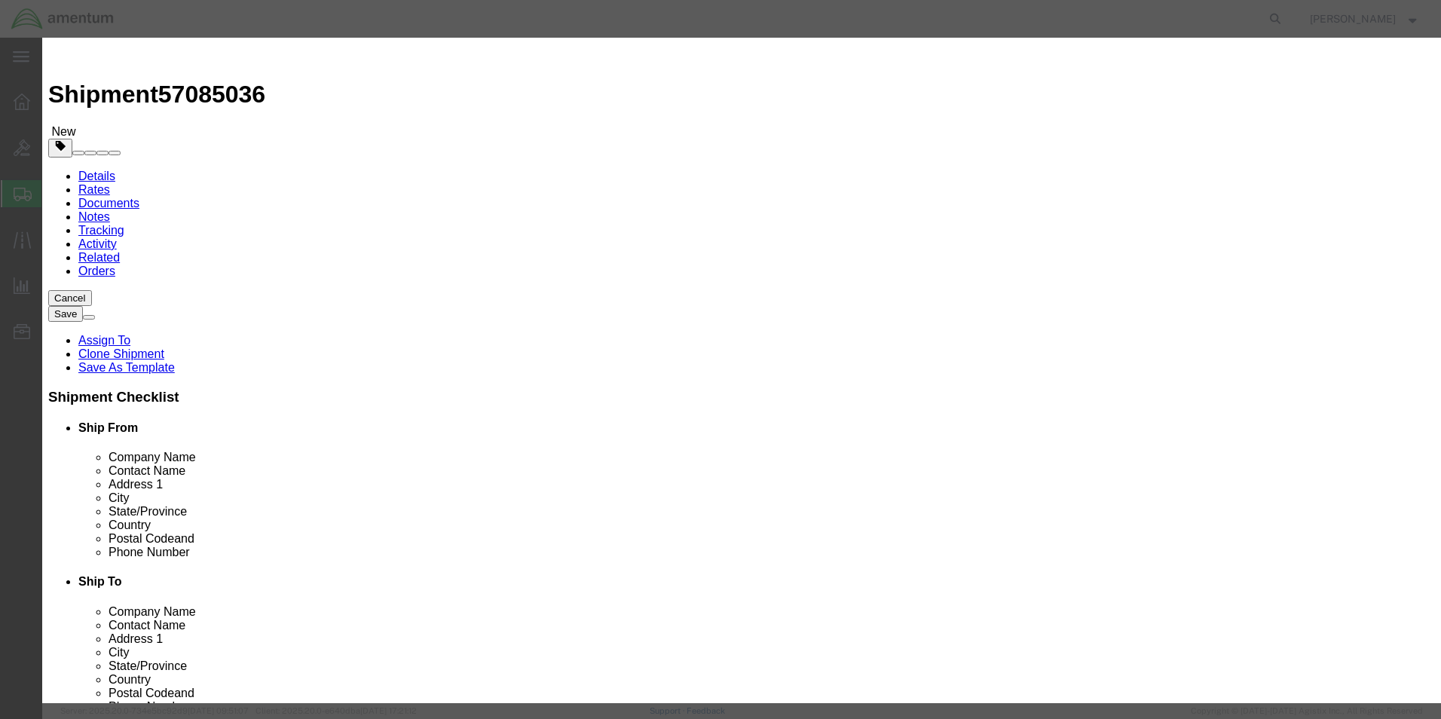
click input "1.00"
type input "2"
click input "5000"
type input "200"
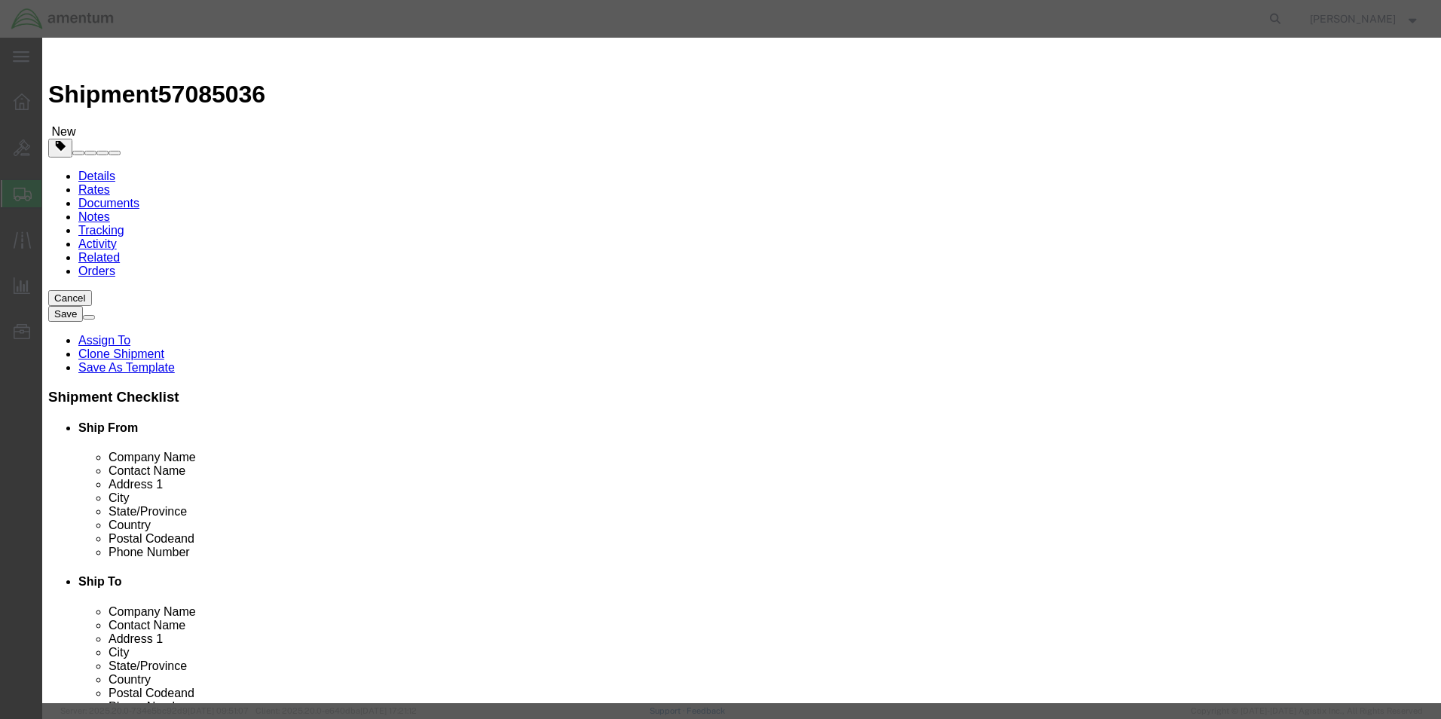
click select "Select 50 55 60 65 70 85 92.5 100 125 175 250 300 400"
select select
click select "Select 50 55 60 65 70 85 92.5 100 125 175 250 300 400"
click button "Save & Close"
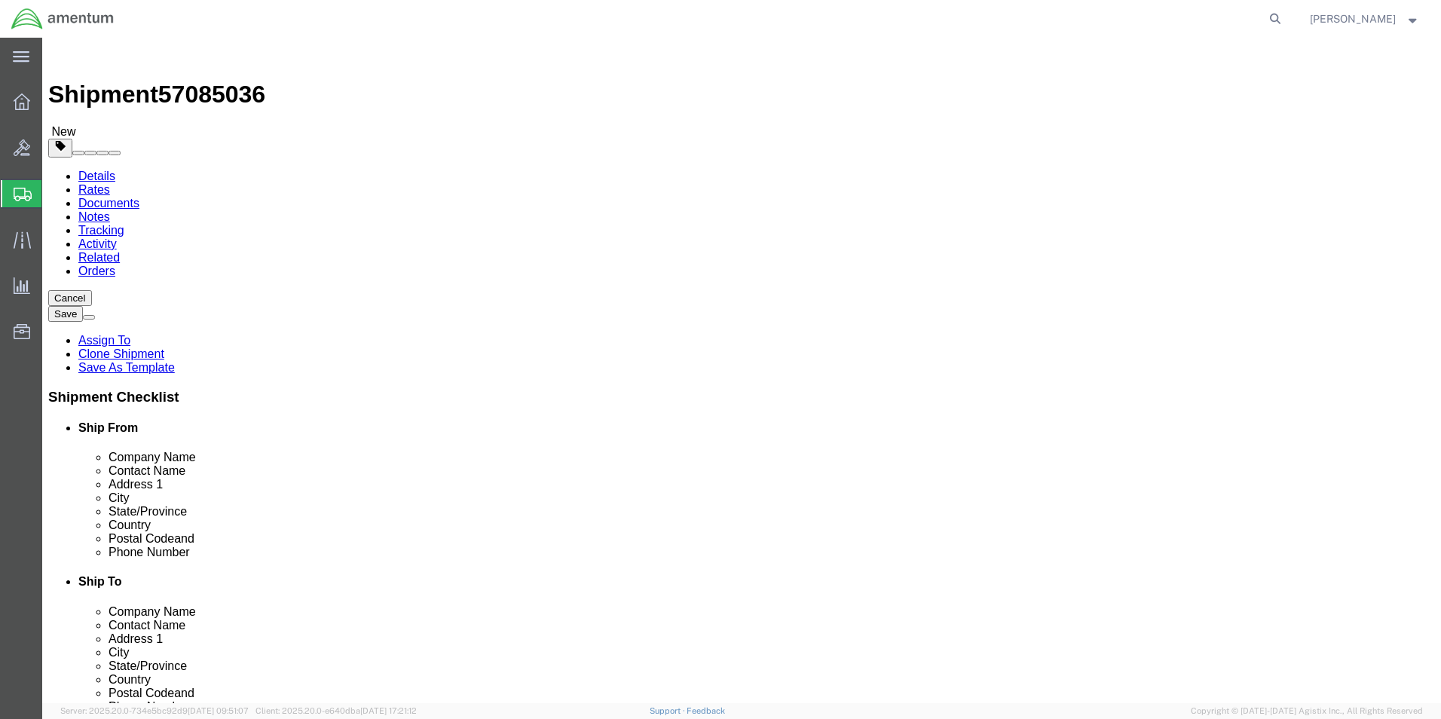
click button "Rate Shipment"
